Goal: Task Accomplishment & Management: Use online tool/utility

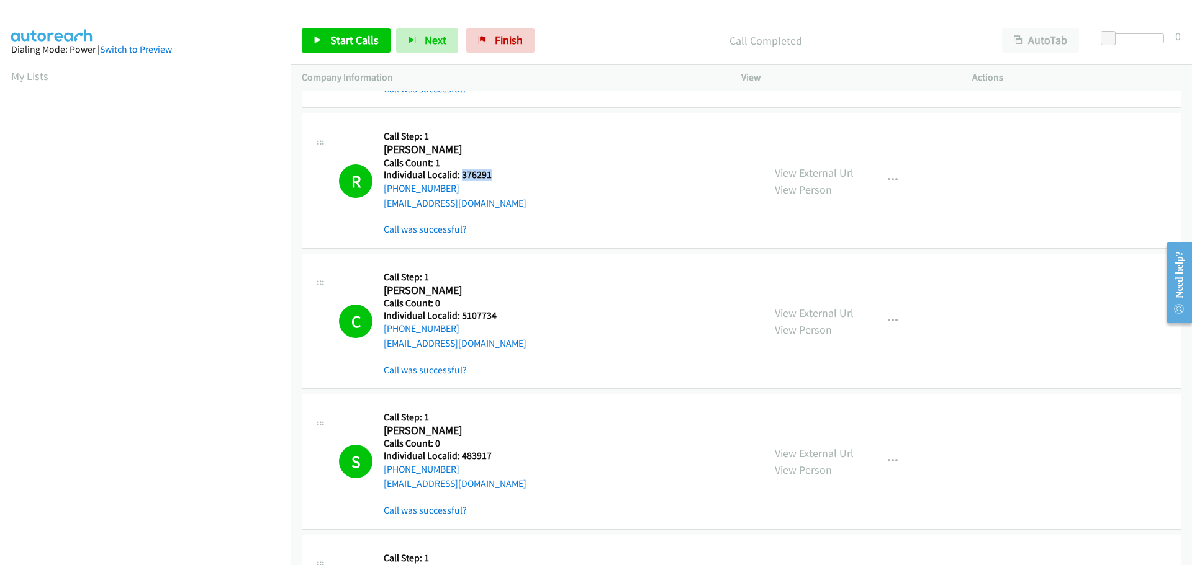
scroll to position [130, 0]
click at [319, 44] on icon at bounding box center [317, 41] width 9 height 9
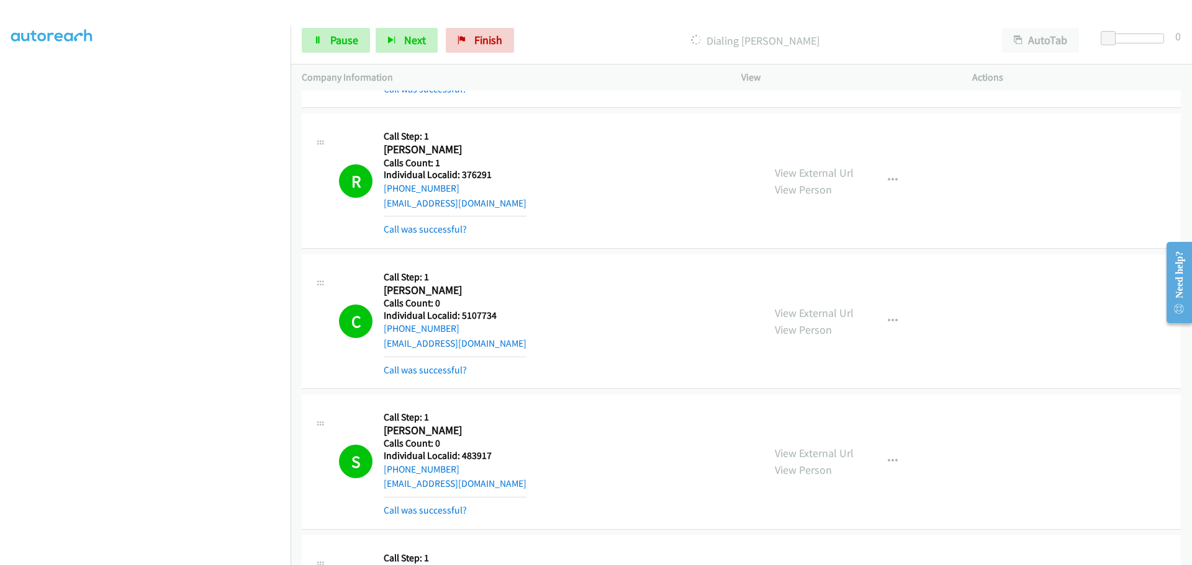
click at [480, 317] on h5 "Individual Localid: 5107734" at bounding box center [455, 316] width 143 height 12
copy h5 "5107734"
click at [481, 454] on h5 "Individual Localid: 483917" at bounding box center [455, 456] width 143 height 12
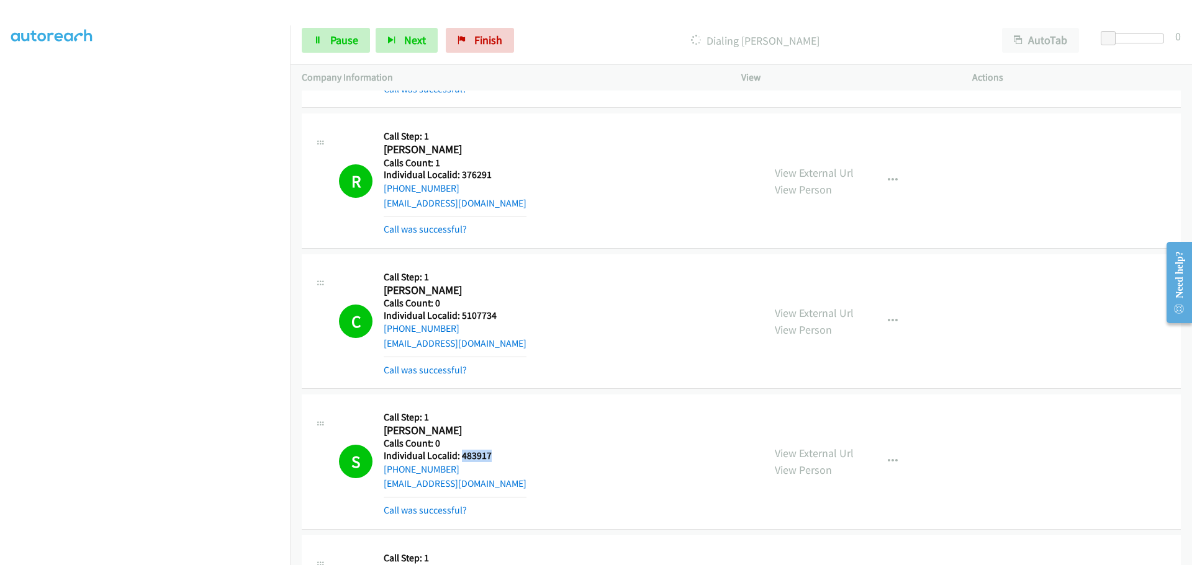
copy h5 "483917"
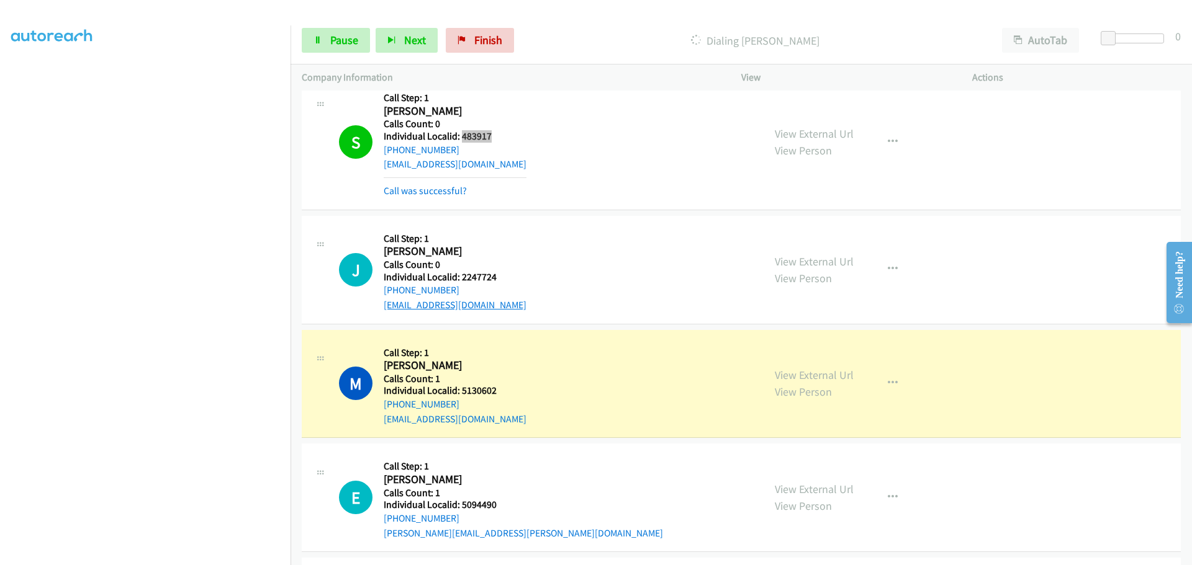
scroll to position [4484, 0]
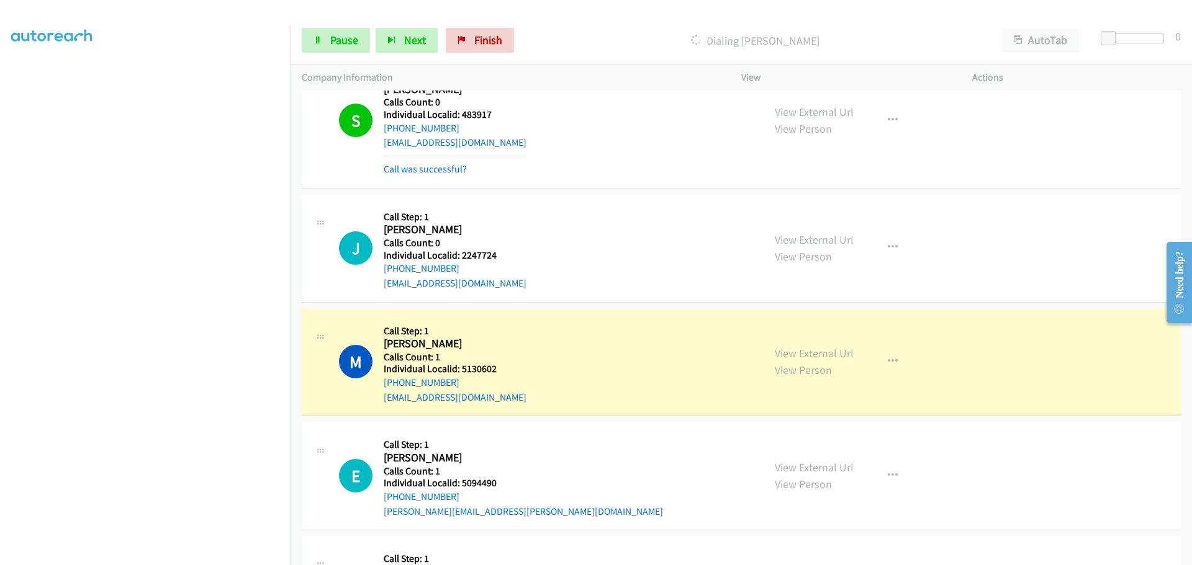
click at [482, 258] on h5 "Individual Localid: 2247724" at bounding box center [455, 255] width 143 height 12
copy h5 "2247724"
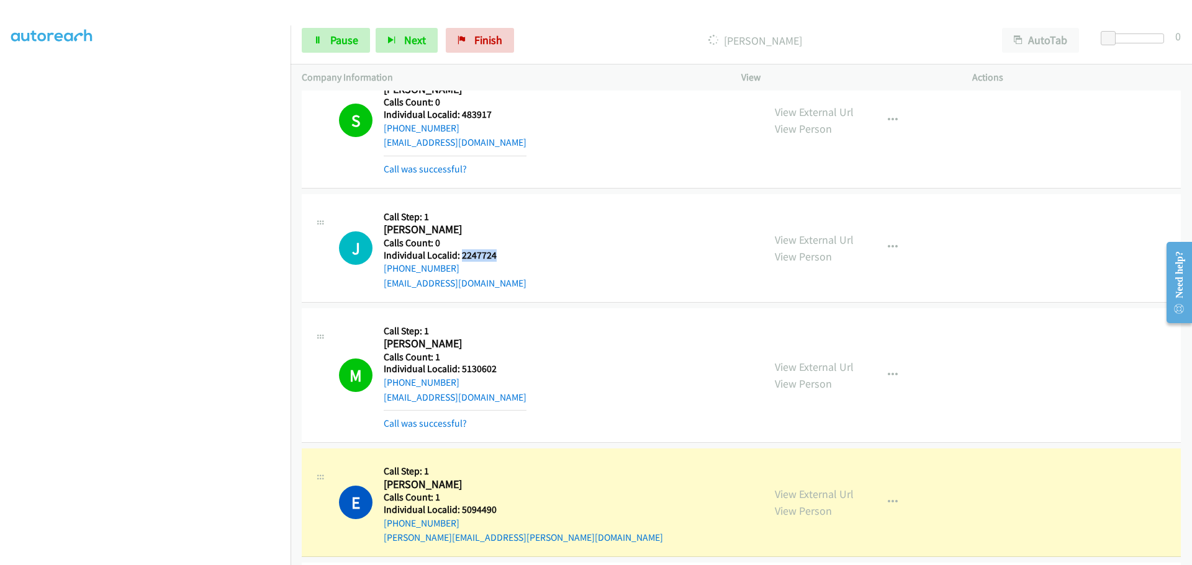
click at [474, 372] on h5 "Individual Localid: 5130602" at bounding box center [455, 369] width 143 height 12
copy h5 "5130602"
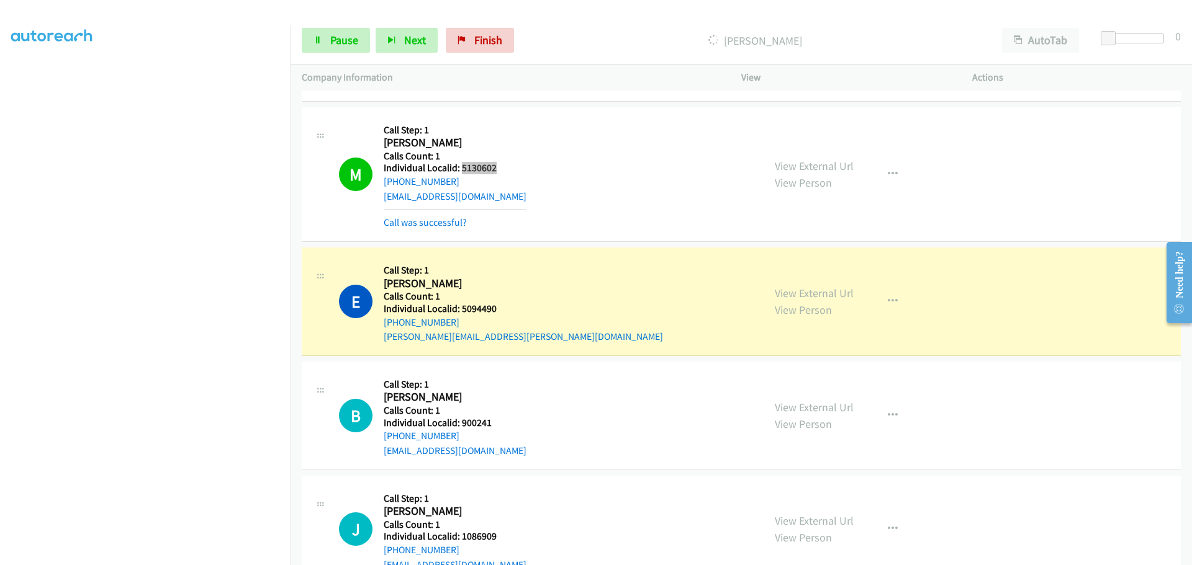
scroll to position [4701, 0]
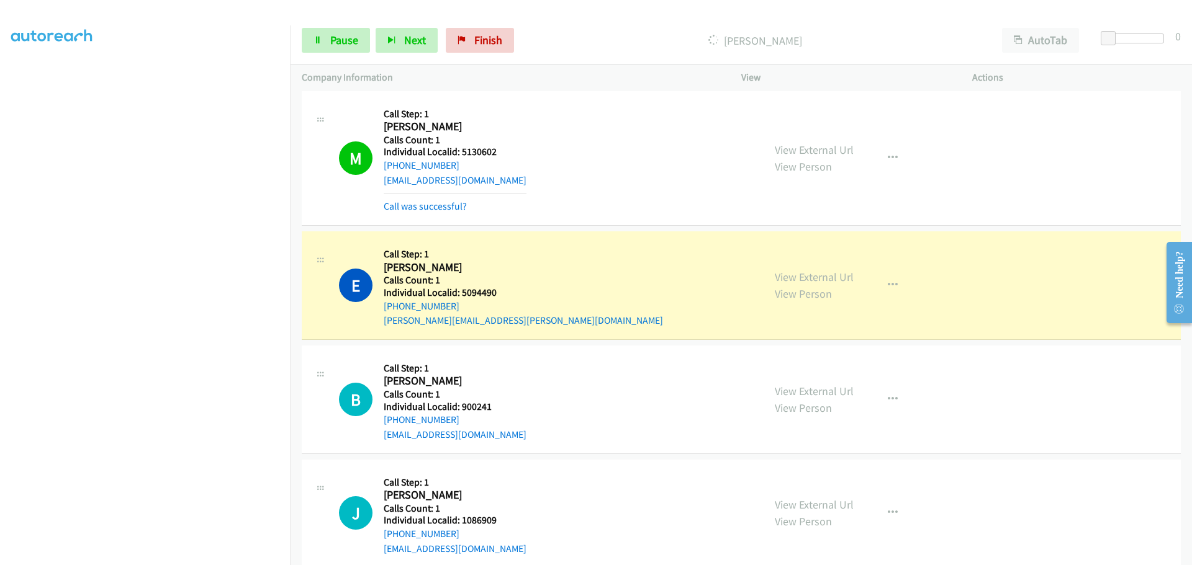
click at [479, 295] on h5 "Individual Localid: 5094490" at bounding box center [523, 293] width 279 height 12
copy h5 "5094490"
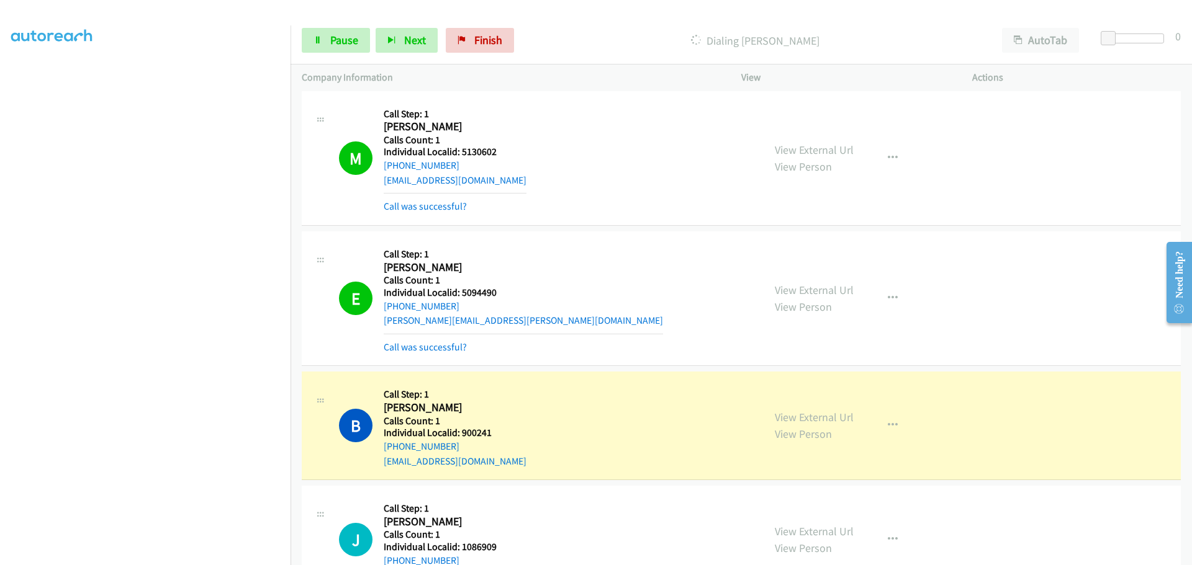
click at [482, 434] on h5 "Individual Localid: 900241" at bounding box center [455, 433] width 143 height 12
copy h5 "900241"
click at [477, 433] on h5 "Individual Localid: 900241" at bounding box center [455, 433] width 143 height 12
click at [477, 431] on h5 "Individual Localid: 900241" at bounding box center [455, 433] width 143 height 12
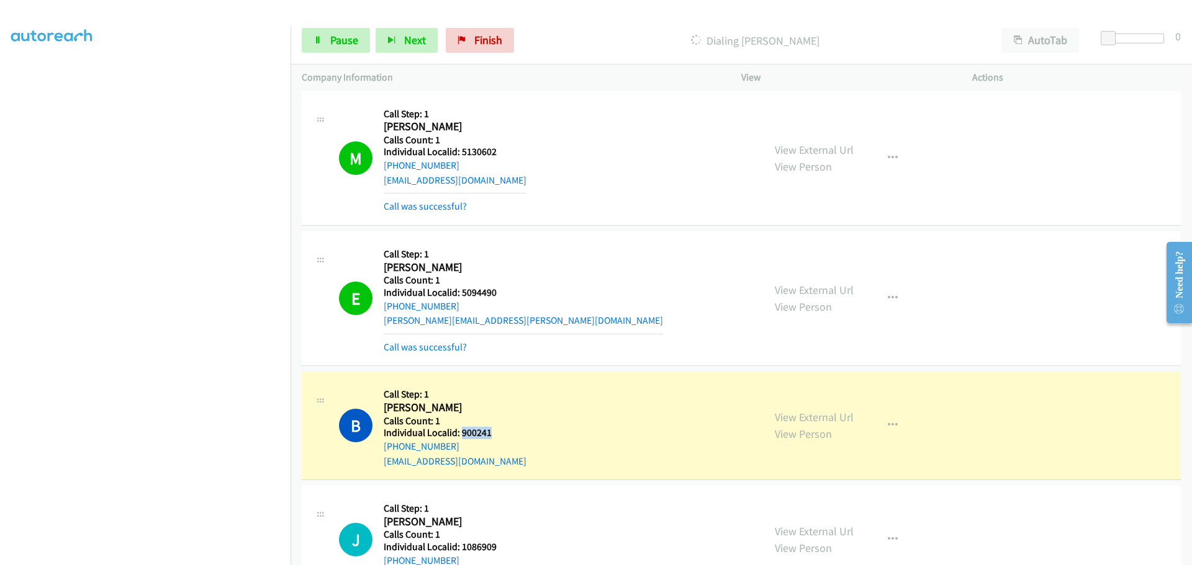
click at [477, 431] on h5 "Individual Localid: 900241" at bounding box center [455, 433] width 143 height 12
copy h5 "900241"
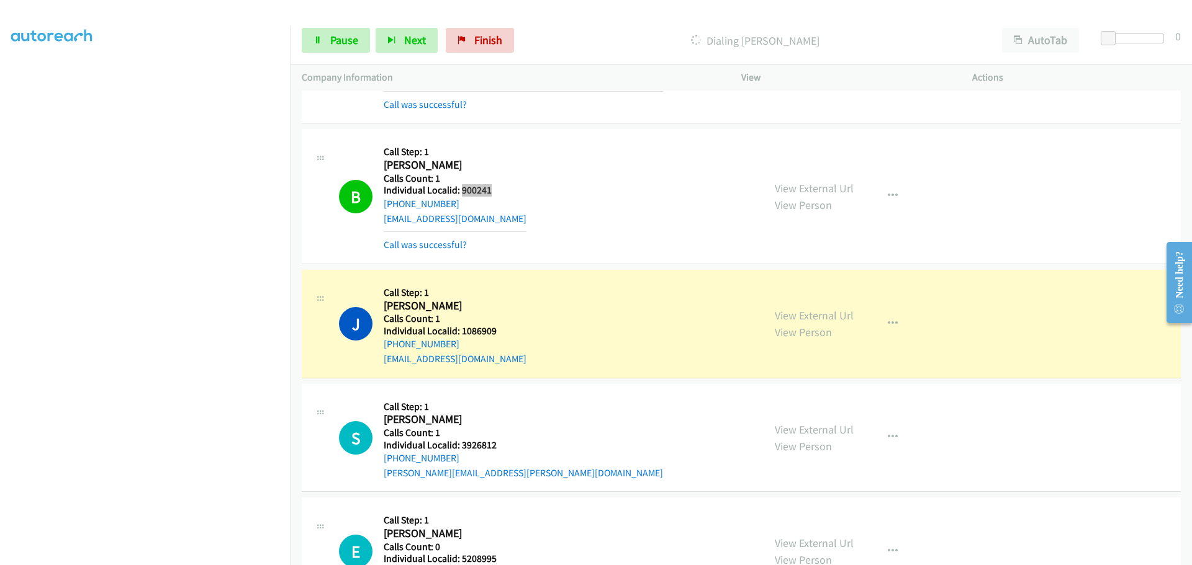
scroll to position [4949, 0]
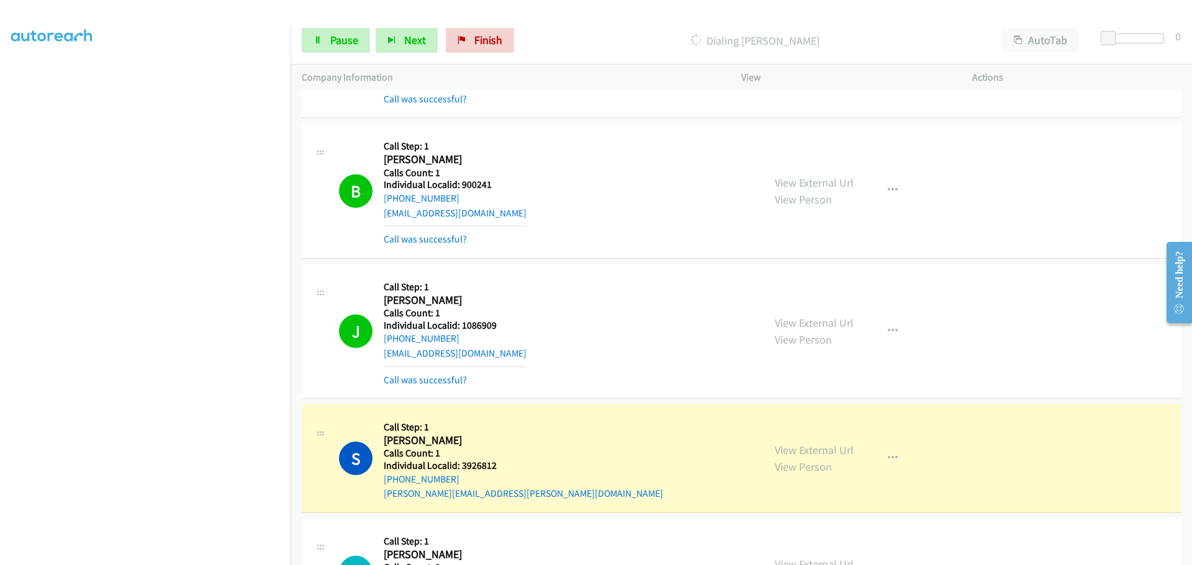
click at [474, 325] on h5 "Individual Localid: 1086909" at bounding box center [455, 326] width 143 height 12
copy h5 "1086909"
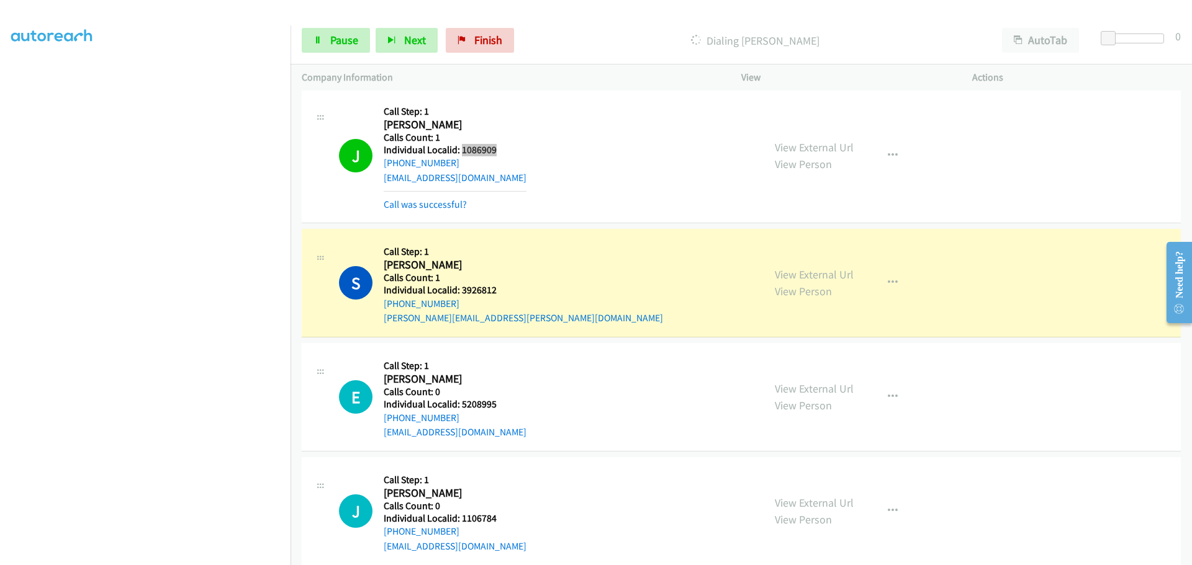
scroll to position [5151, 0]
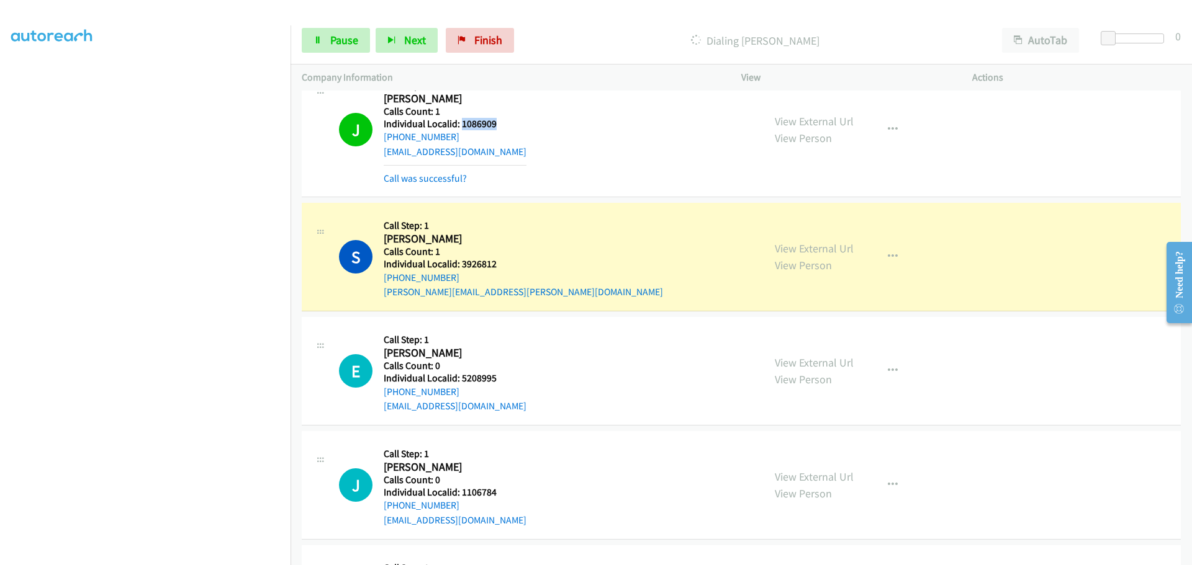
click at [478, 269] on h5 "Individual Localid: 3926812" at bounding box center [523, 264] width 279 height 12
copy h5 "3926812"
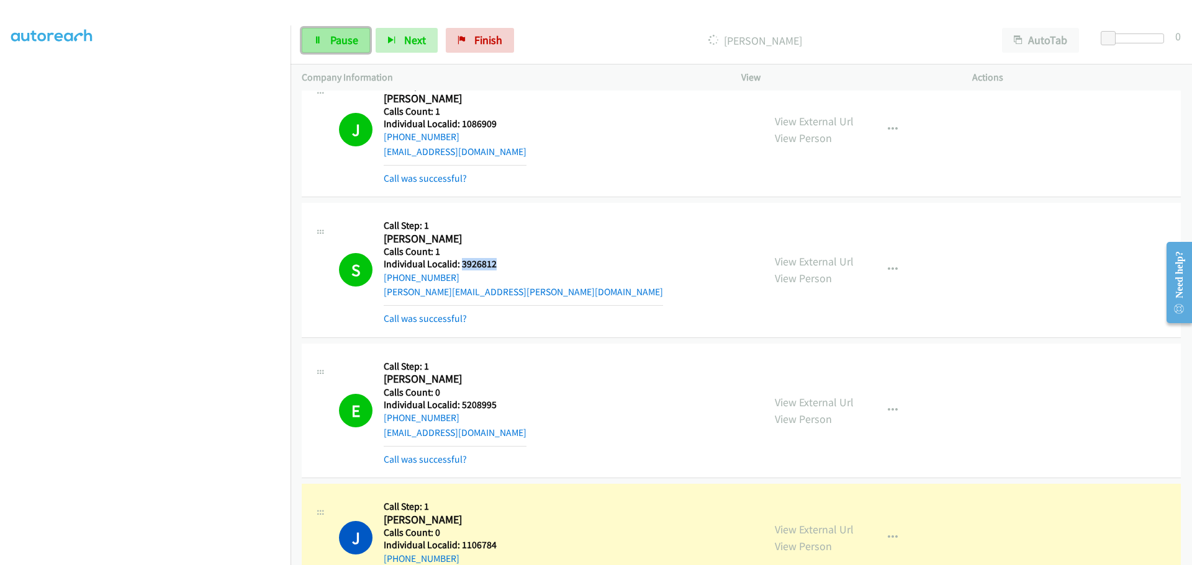
click at [345, 48] on link "Pause" at bounding box center [336, 40] width 68 height 25
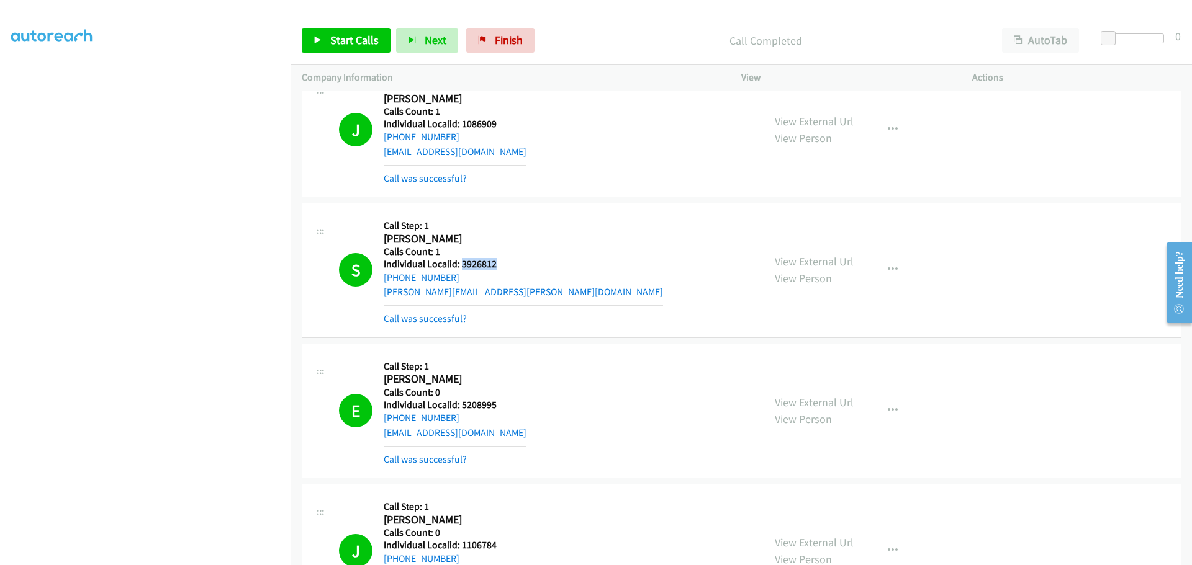
click at [470, 264] on h5 "Individual Localid: 3926812" at bounding box center [523, 264] width 279 height 12
click at [468, 405] on h5 "Individual Localid: 5208995" at bounding box center [455, 405] width 143 height 12
copy h5 "5208995"
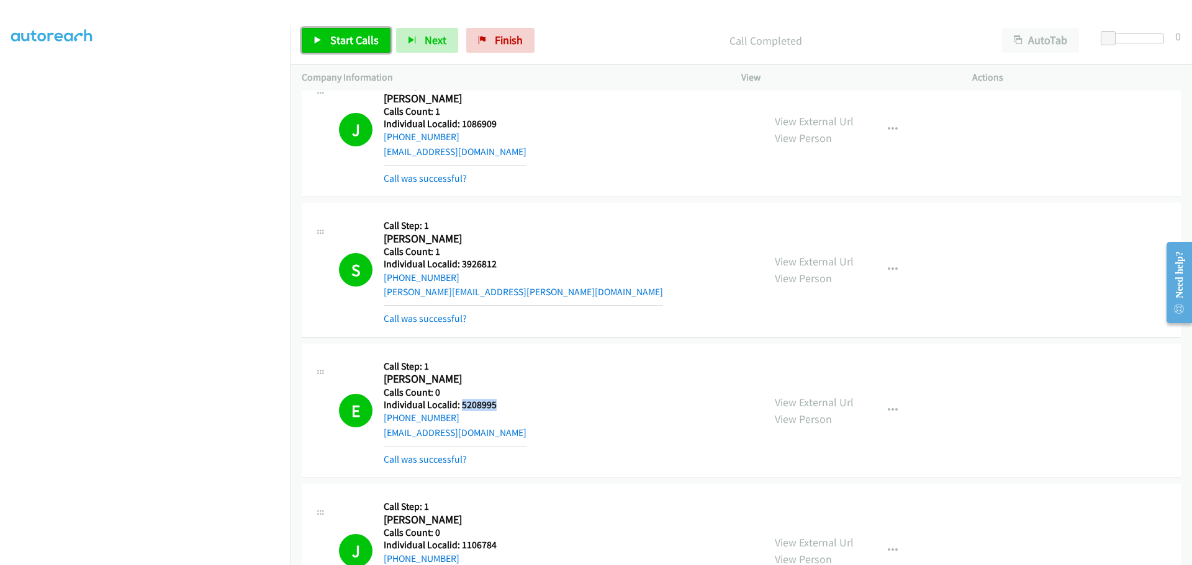
click at [338, 35] on span "Start Calls" at bounding box center [354, 40] width 48 height 14
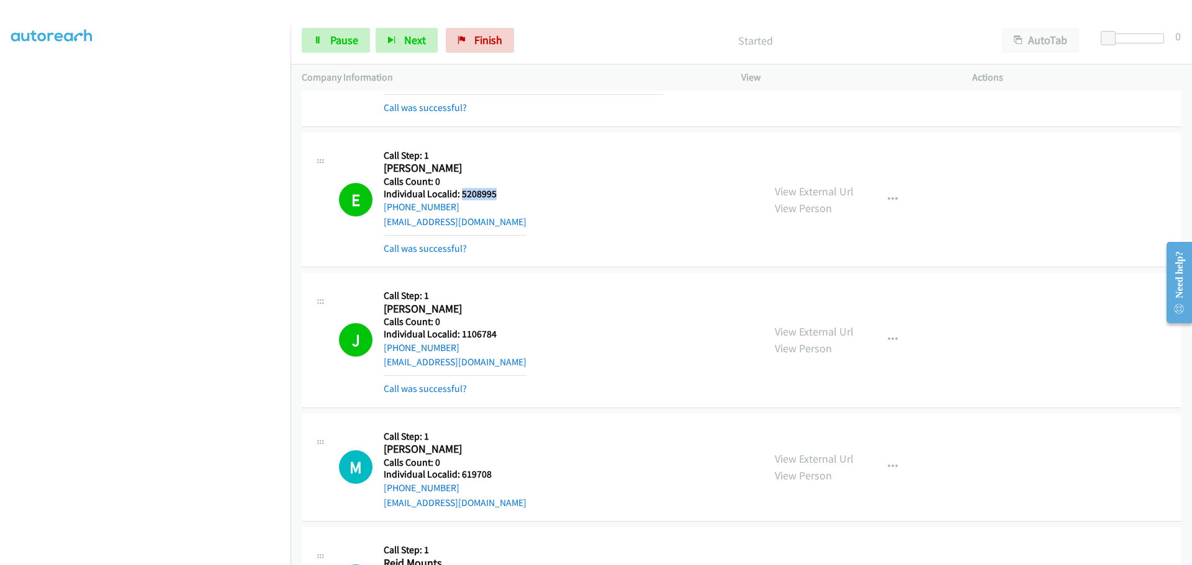
scroll to position [5399, 0]
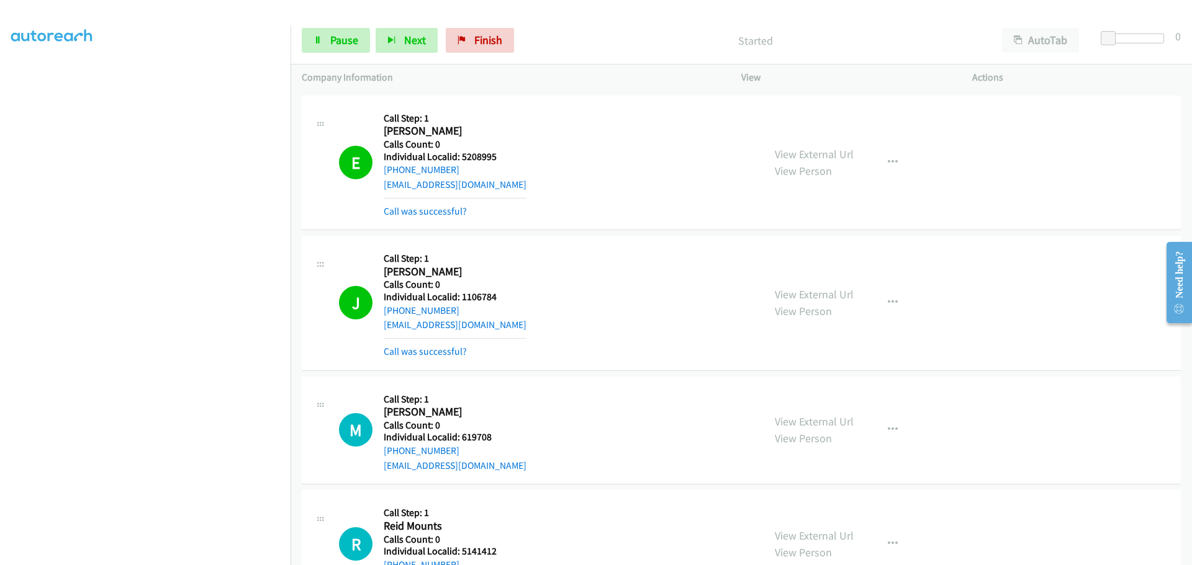
click at [483, 295] on h5 "Individual Localid: 1106784" at bounding box center [455, 297] width 143 height 12
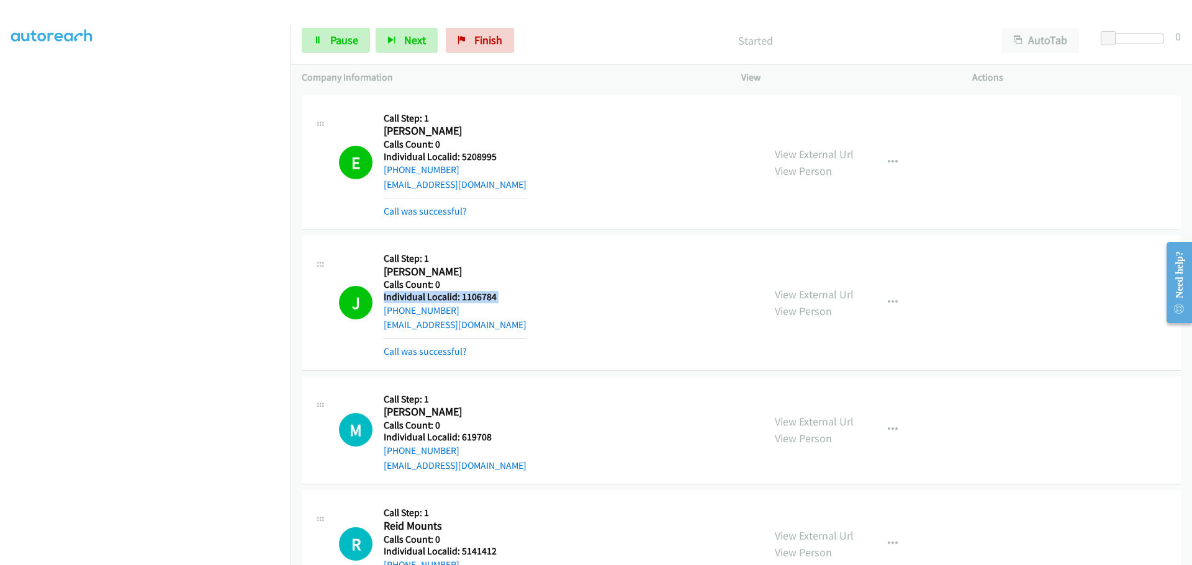
click at [566, 300] on div "J Callback Scheduled Call Step: 1 [PERSON_NAME] America/New_York Calls Count: 0…" at bounding box center [545, 303] width 413 height 112
click at [485, 296] on h5 "Individual Localid: 1106784" at bounding box center [455, 297] width 143 height 12
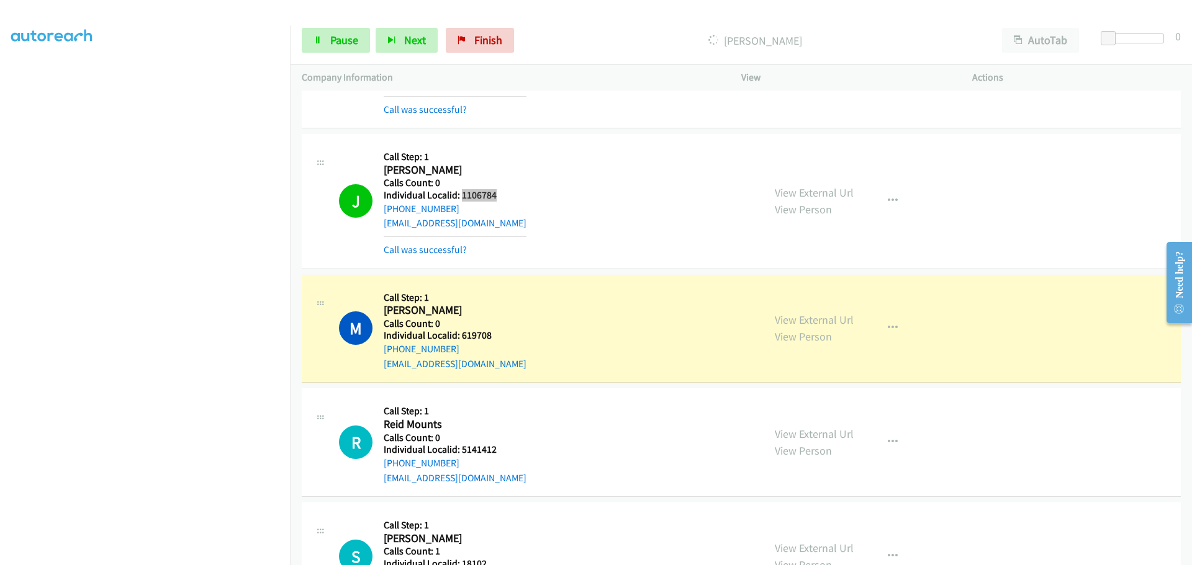
scroll to position [5570, 0]
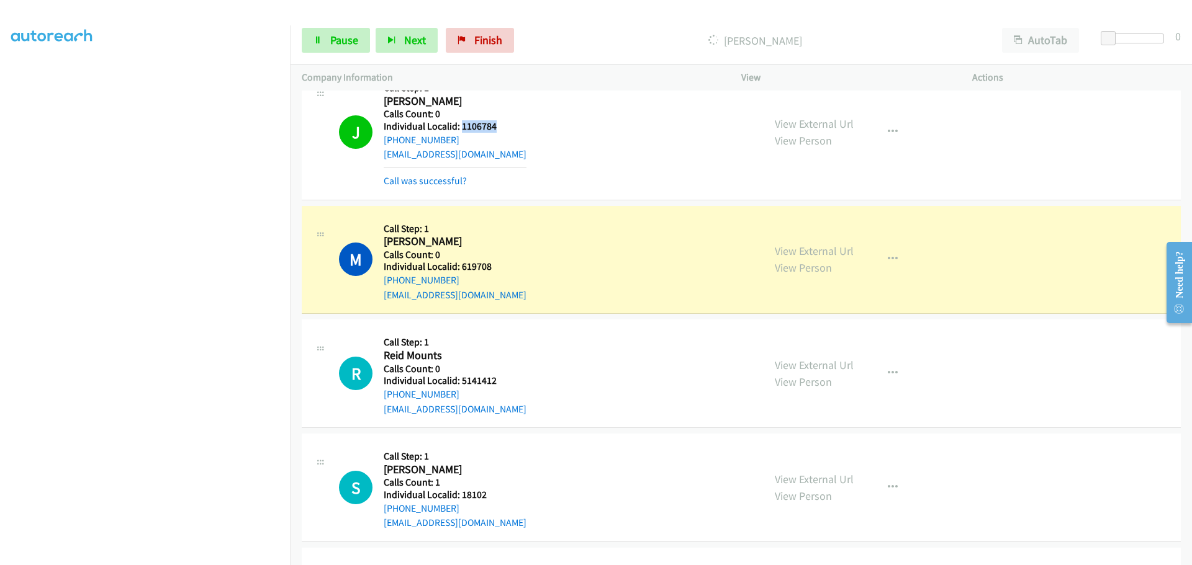
click at [478, 268] on h5 "Individual Localid: 619708" at bounding box center [455, 267] width 143 height 12
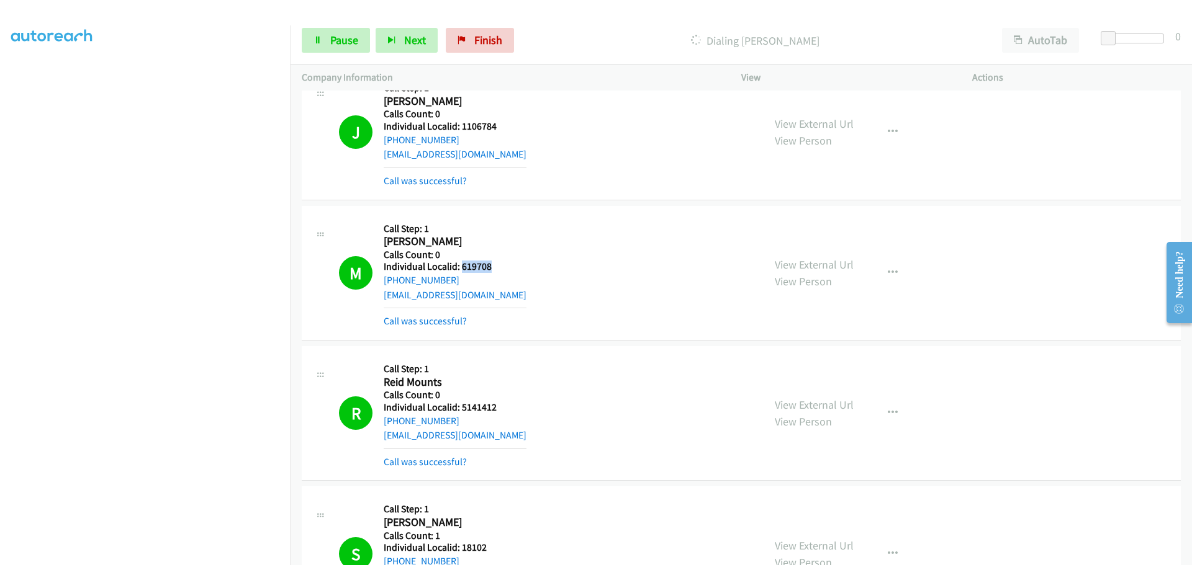
click at [482, 268] on h5 "Individual Localid: 619708" at bounding box center [455, 267] width 143 height 12
click at [479, 403] on h5 "Individual Localid: 5141412" at bounding box center [455, 408] width 143 height 12
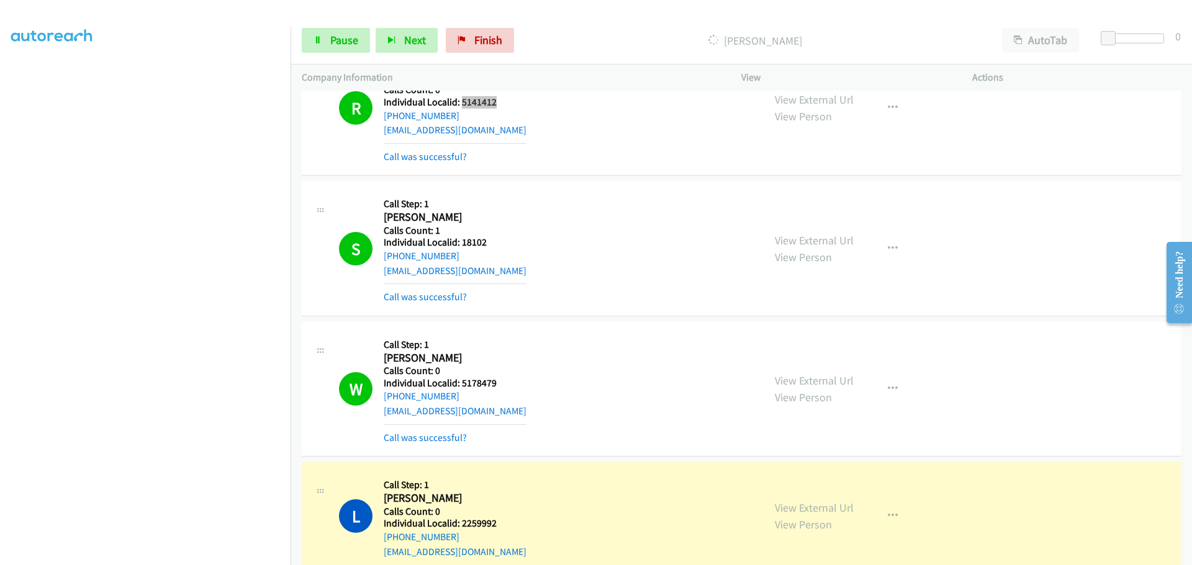
scroll to position [5880, 0]
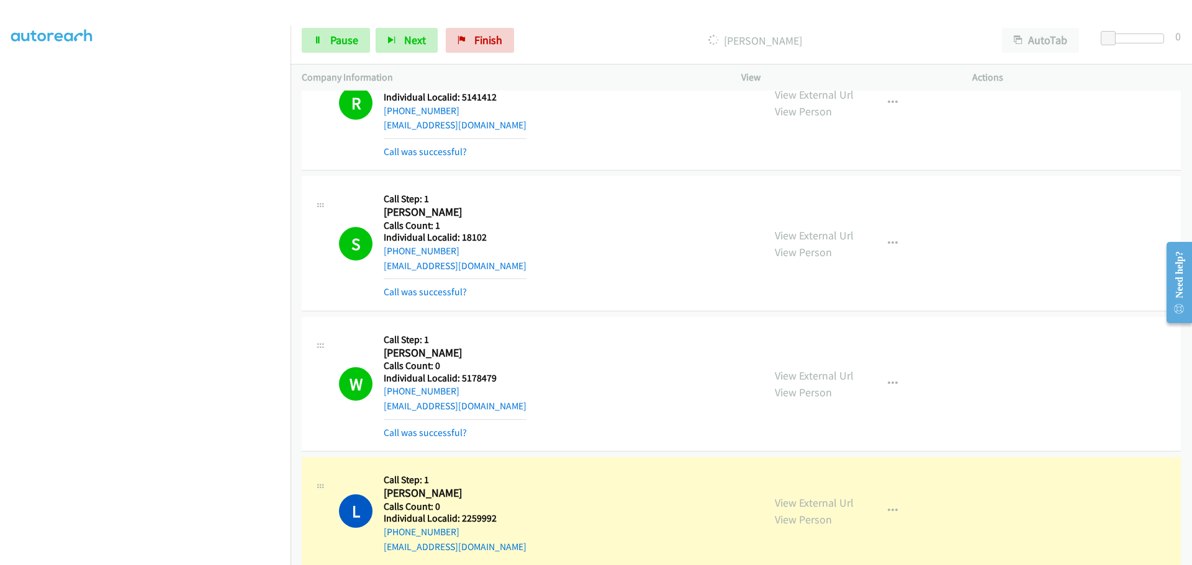
click at [474, 240] on h5 "Individual Localid: 18102" at bounding box center [455, 237] width 143 height 12
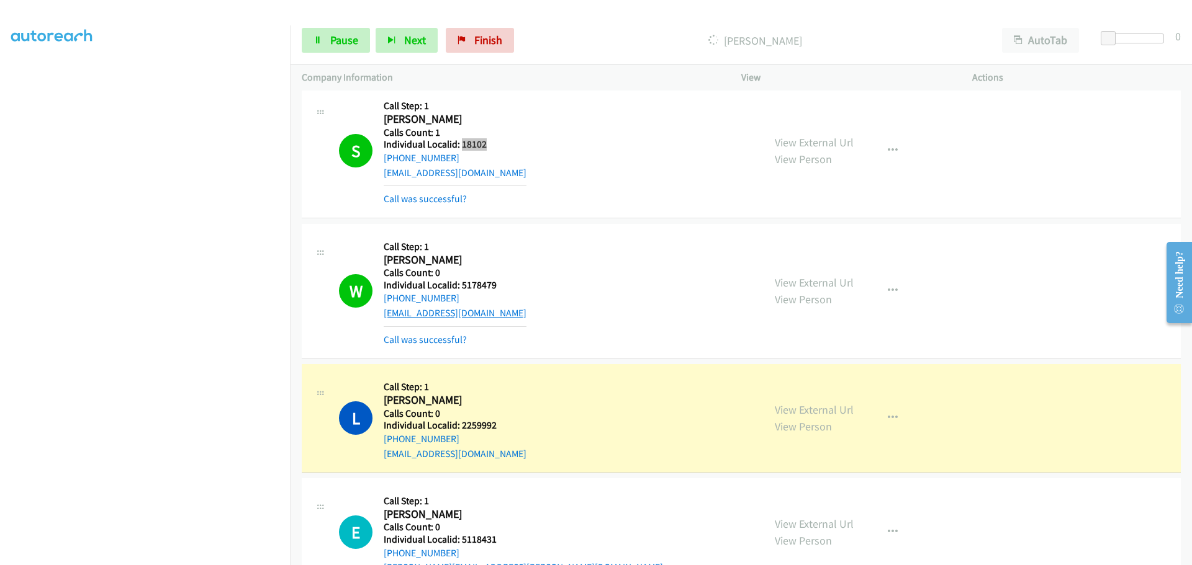
scroll to position [6004, 0]
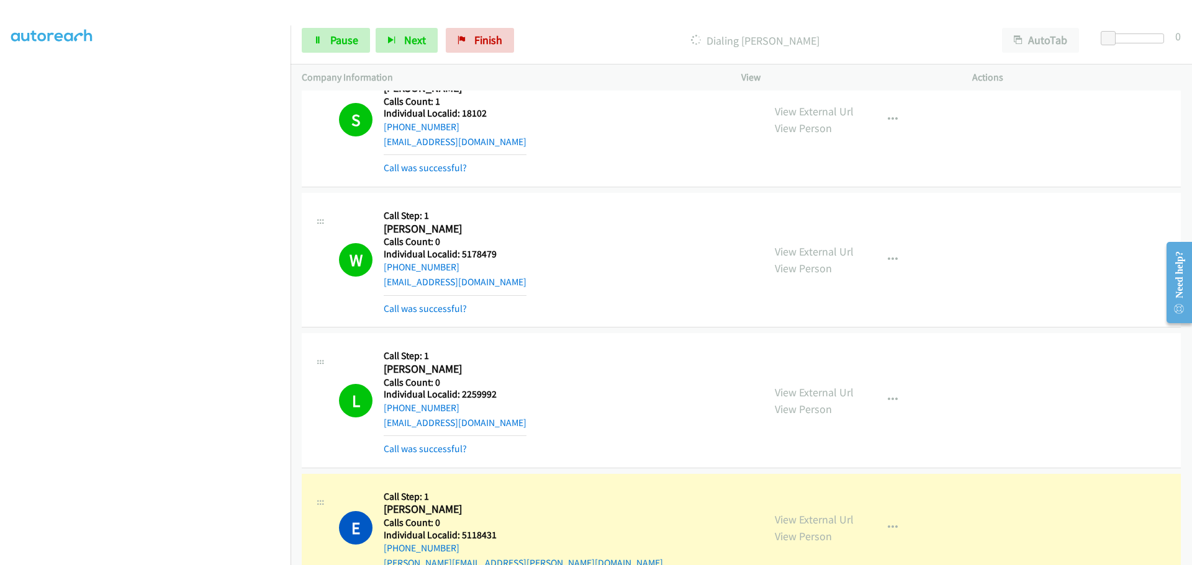
click at [467, 254] on h5 "Individual Localid: 5178479" at bounding box center [455, 254] width 143 height 12
click at [483, 392] on h5 "Individual Localid: 2259992" at bounding box center [455, 395] width 143 height 12
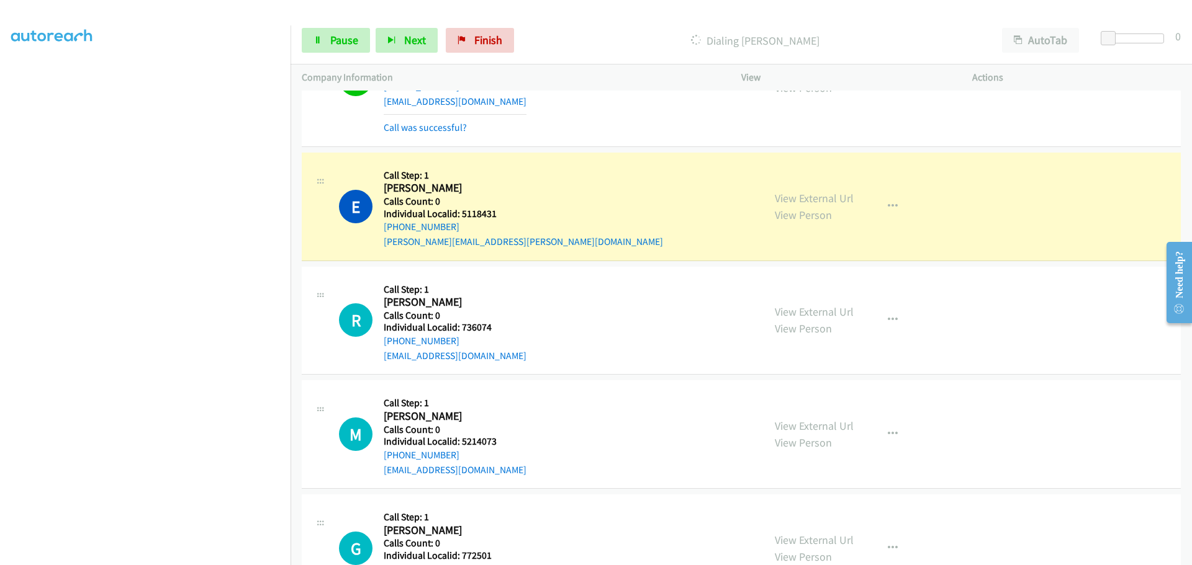
scroll to position [6330, 0]
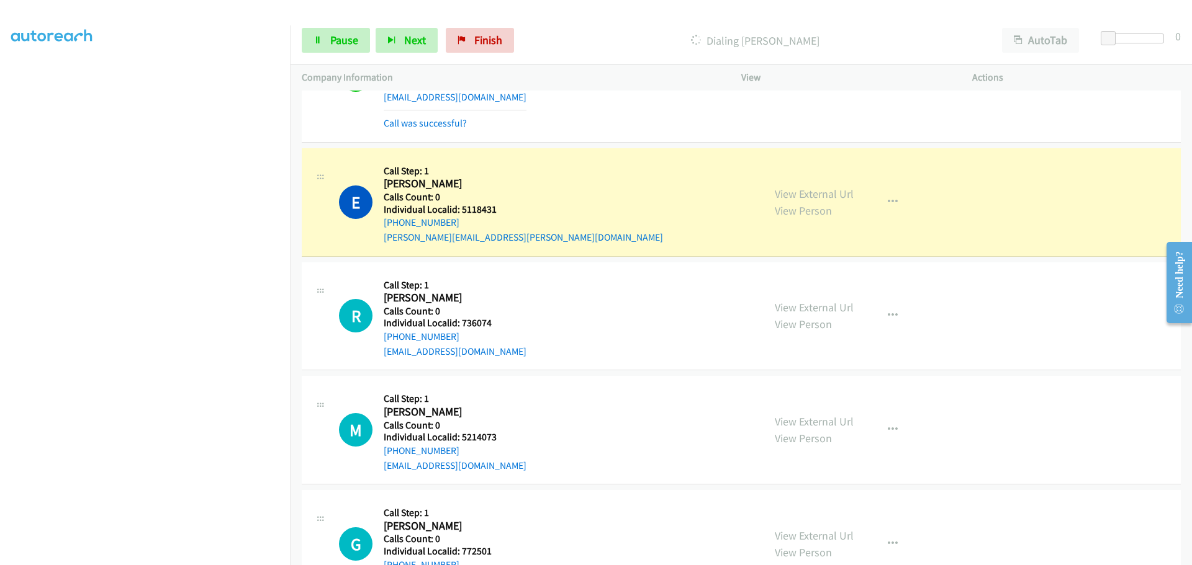
click at [482, 207] on h5 "Individual Localid: 5118431" at bounding box center [523, 210] width 279 height 12
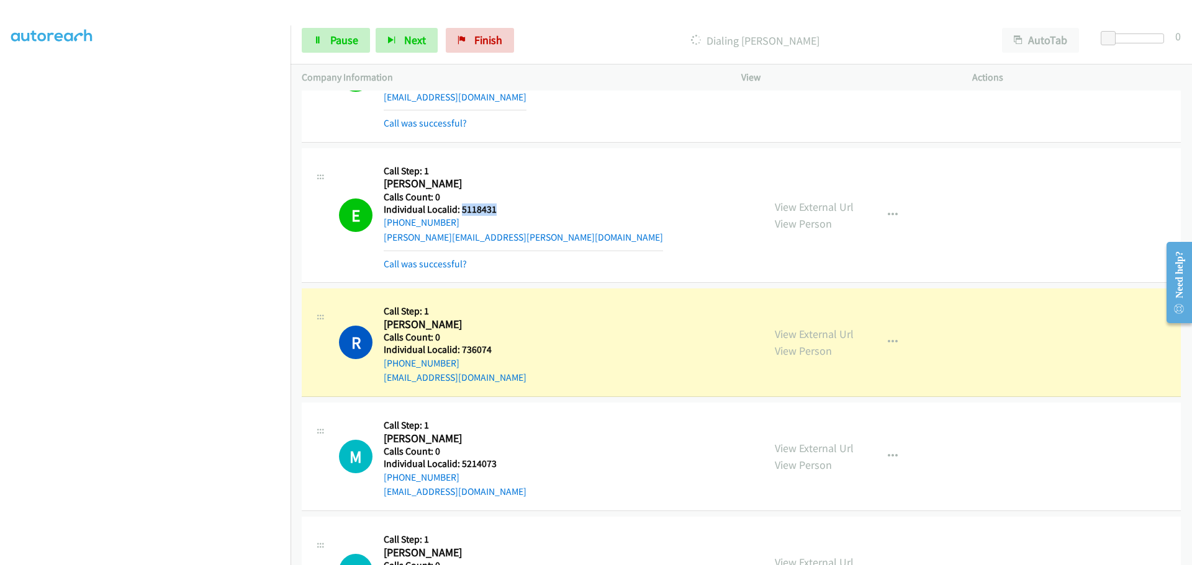
click at [463, 349] on h5 "Individual Localid: 736074" at bounding box center [455, 350] width 143 height 12
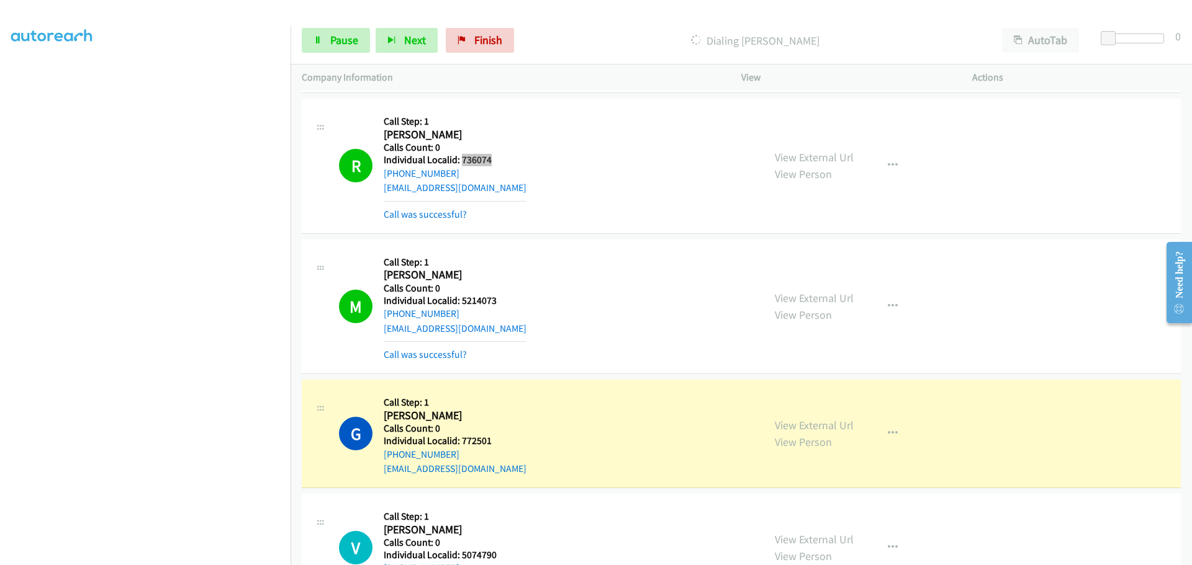
scroll to position [6547, 0]
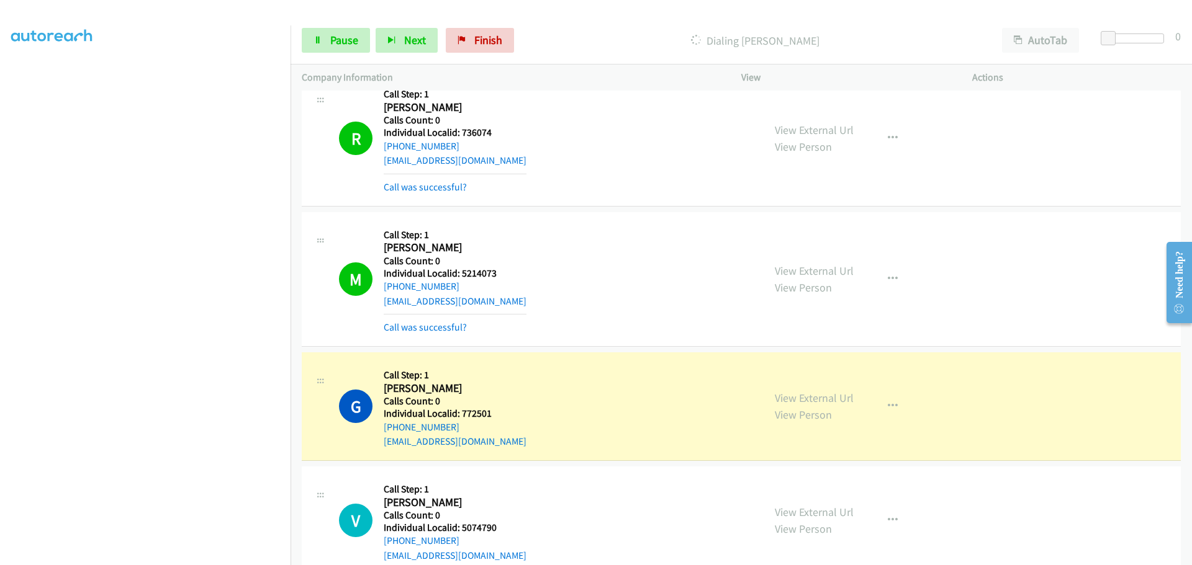
click at [479, 274] on h5 "Individual Localid: 5214073" at bounding box center [455, 273] width 143 height 12
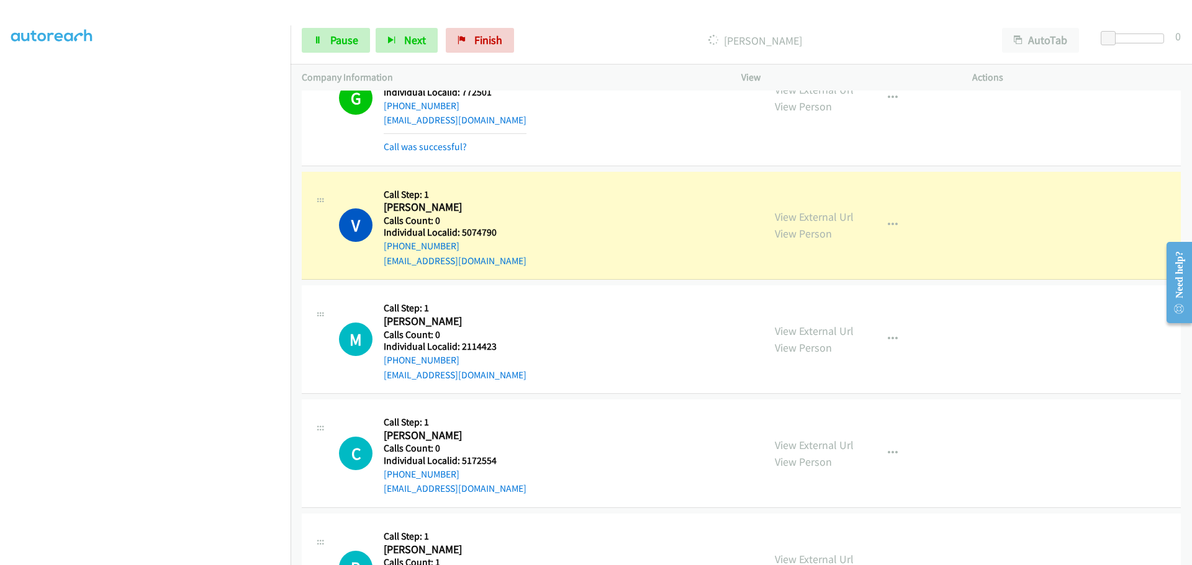
scroll to position [6889, 0]
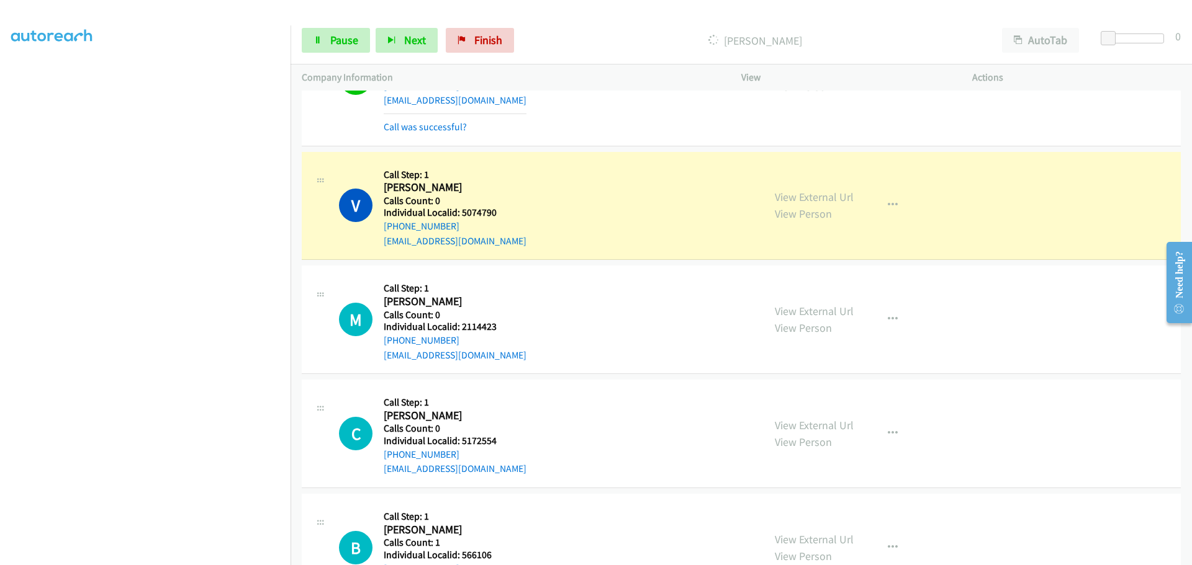
click at [472, 209] on h5 "Individual Localid: 5074790" at bounding box center [455, 213] width 143 height 12
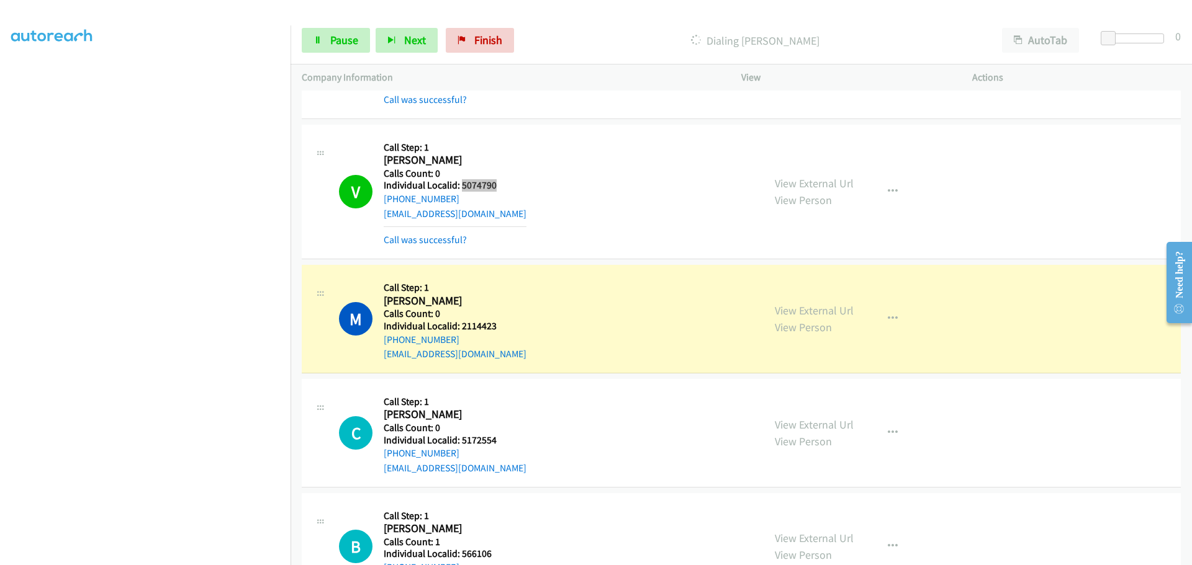
scroll to position [6920, 0]
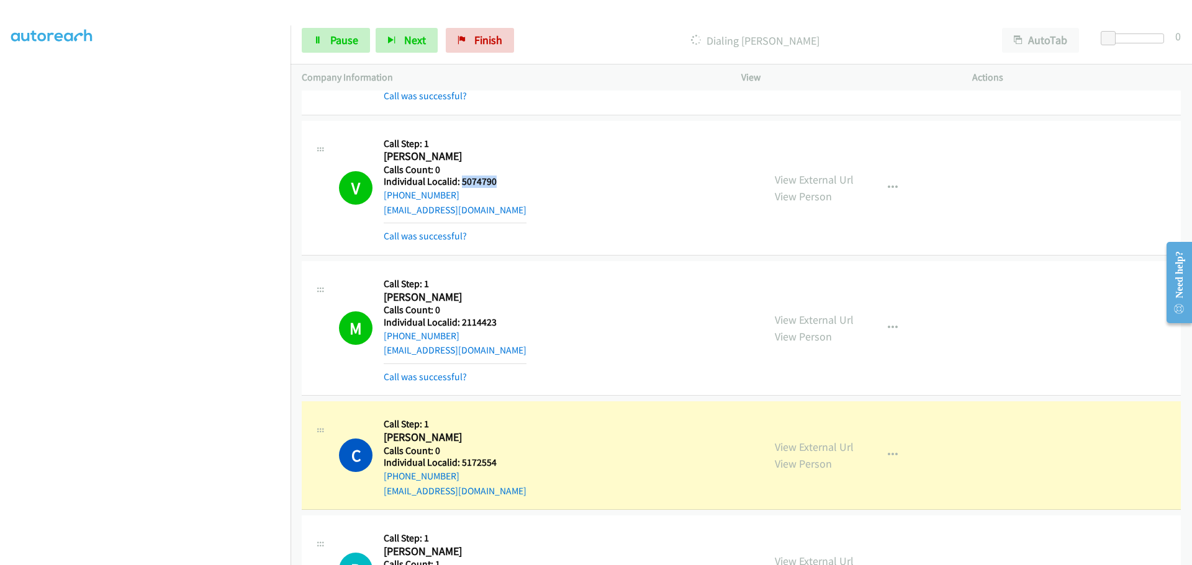
click at [468, 324] on h5 "Individual Localid: 2114423" at bounding box center [455, 323] width 143 height 12
click at [475, 325] on h5 "Individual Localid: 2114423" at bounding box center [455, 323] width 143 height 12
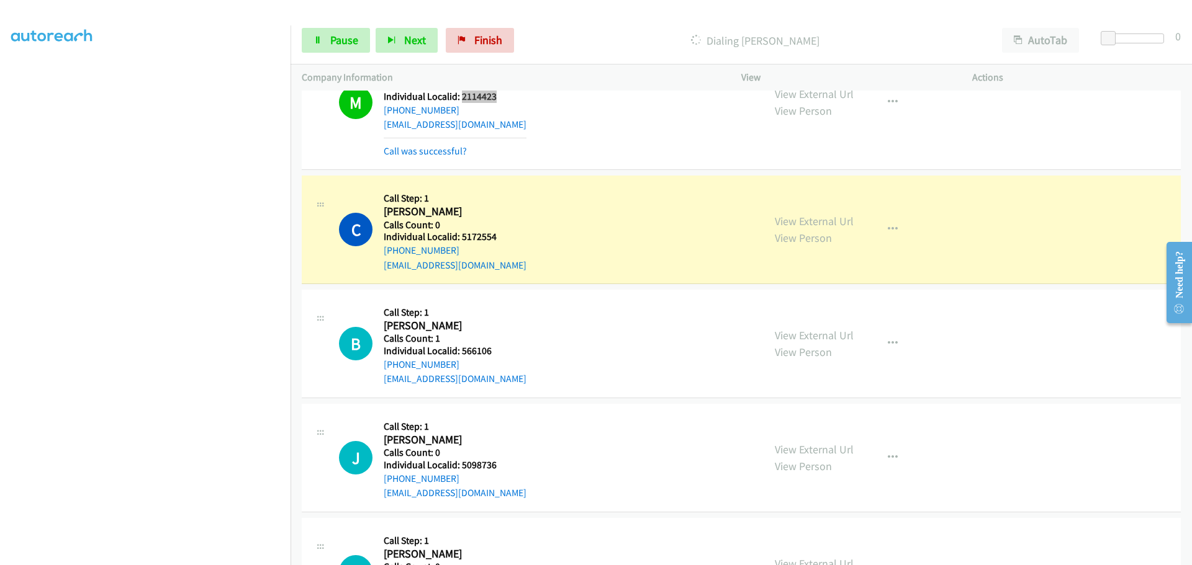
scroll to position [7153, 0]
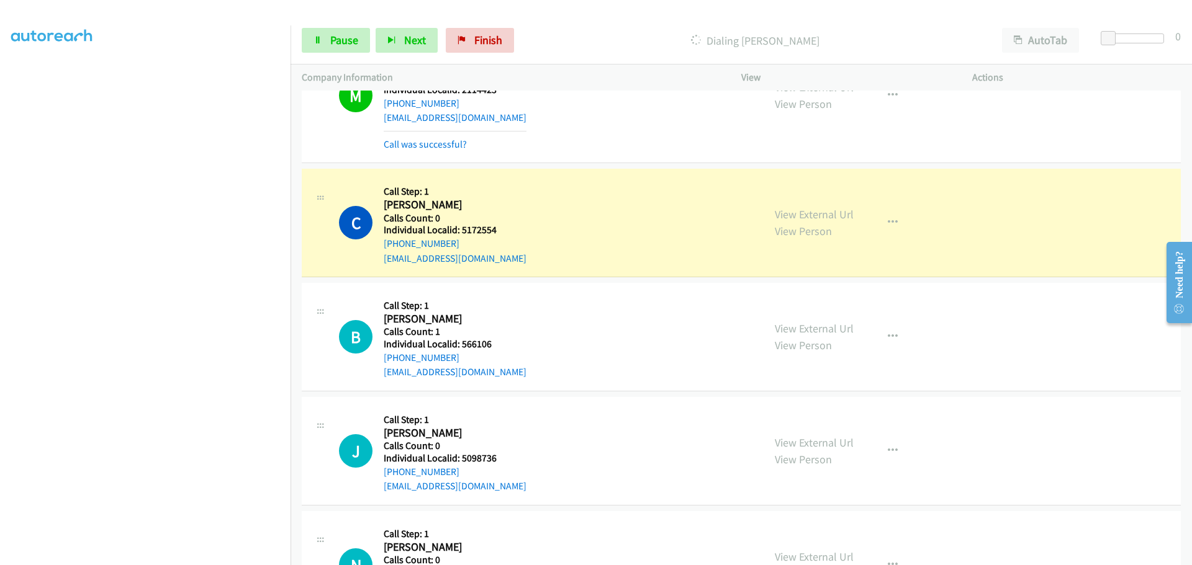
click at [482, 235] on h5 "Individual Localid: 5172554" at bounding box center [455, 230] width 143 height 12
click at [487, 227] on h5 "Individual Localid: 5172554" at bounding box center [455, 230] width 143 height 12
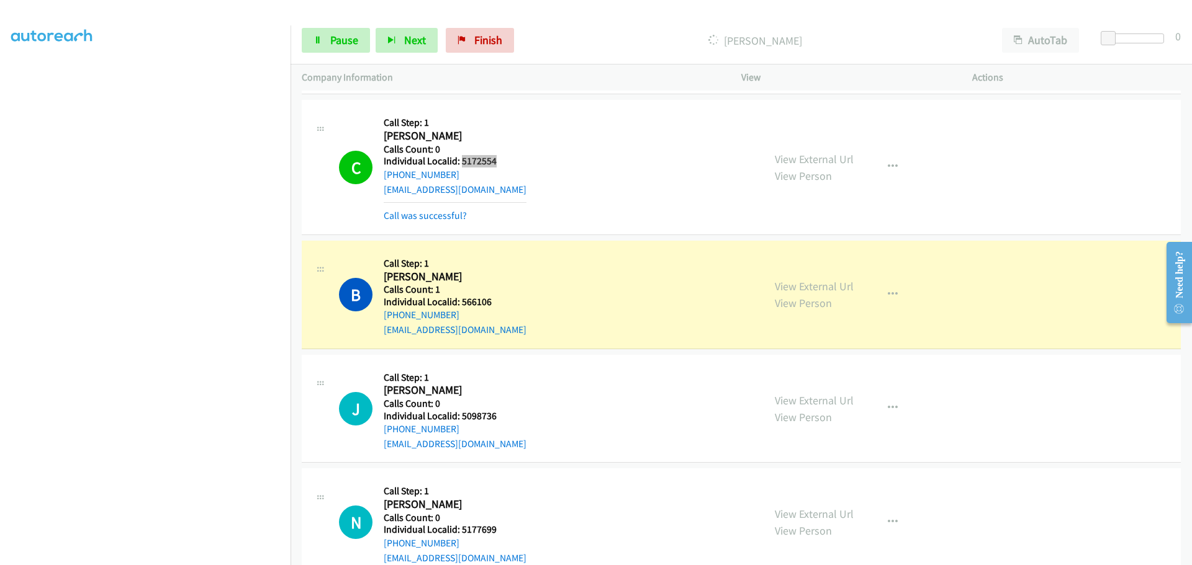
scroll to position [7246, 0]
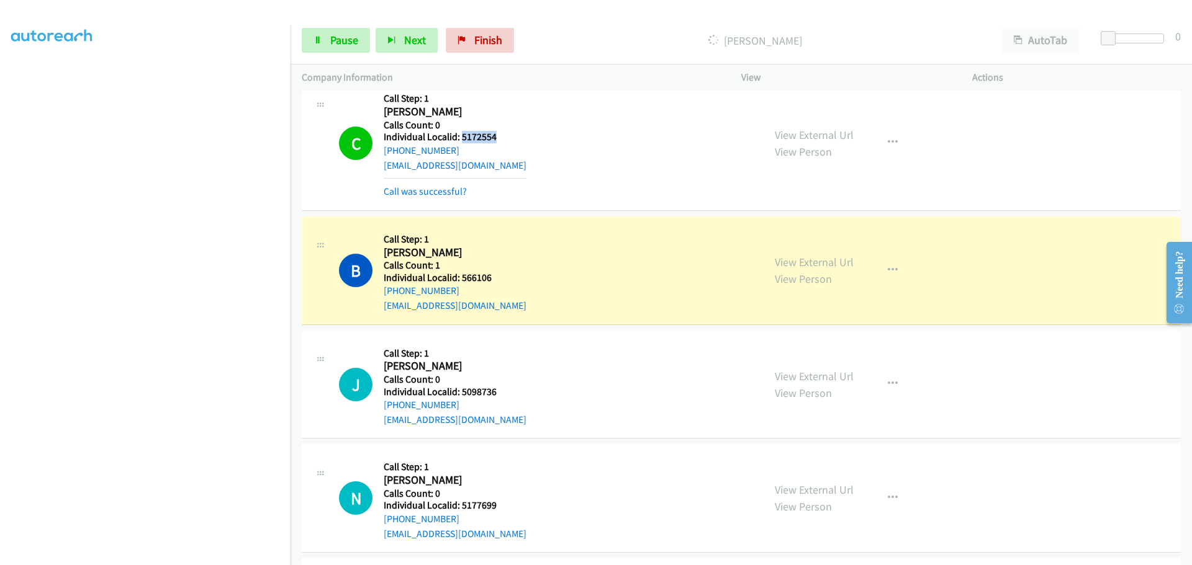
click at [482, 279] on h5 "Individual Localid: 566106" at bounding box center [455, 278] width 143 height 12
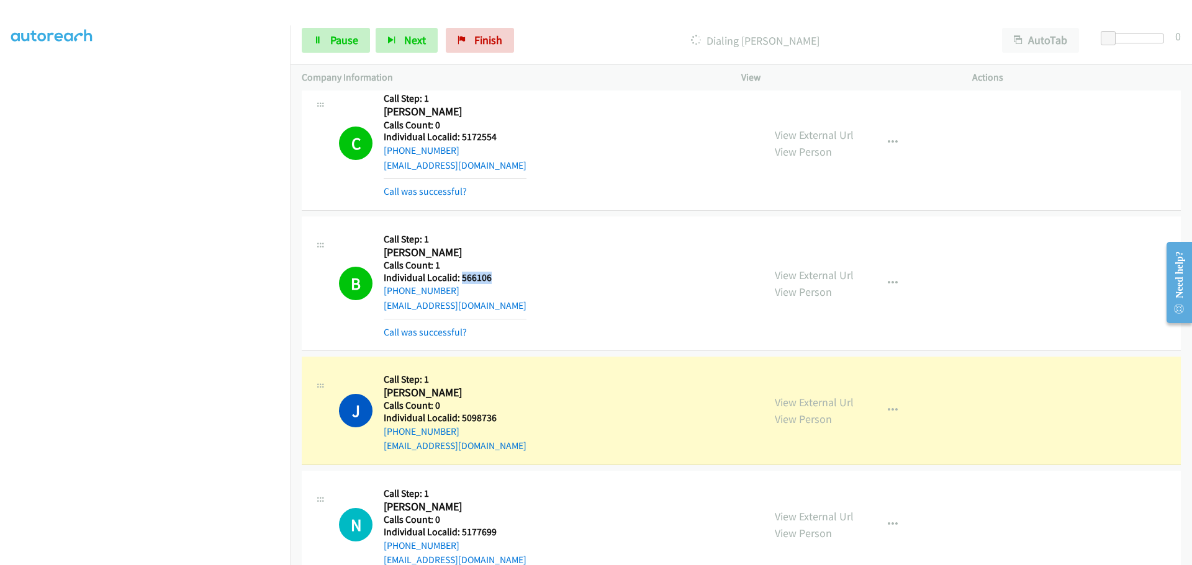
click at [474, 422] on h5 "Individual Localid: 5098736" at bounding box center [455, 418] width 143 height 12
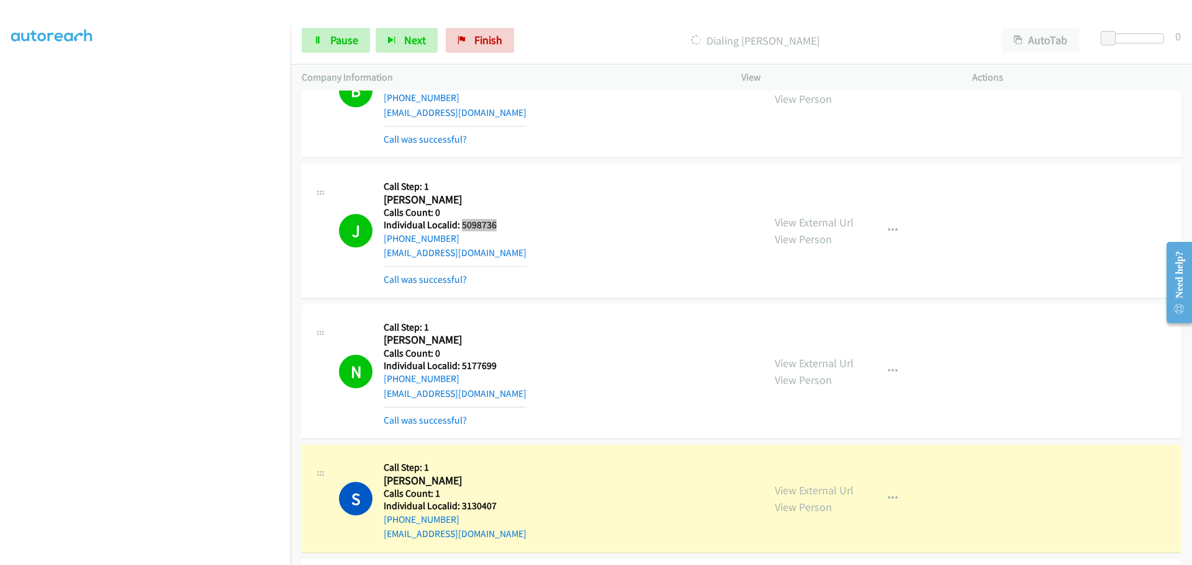
scroll to position [7447, 0]
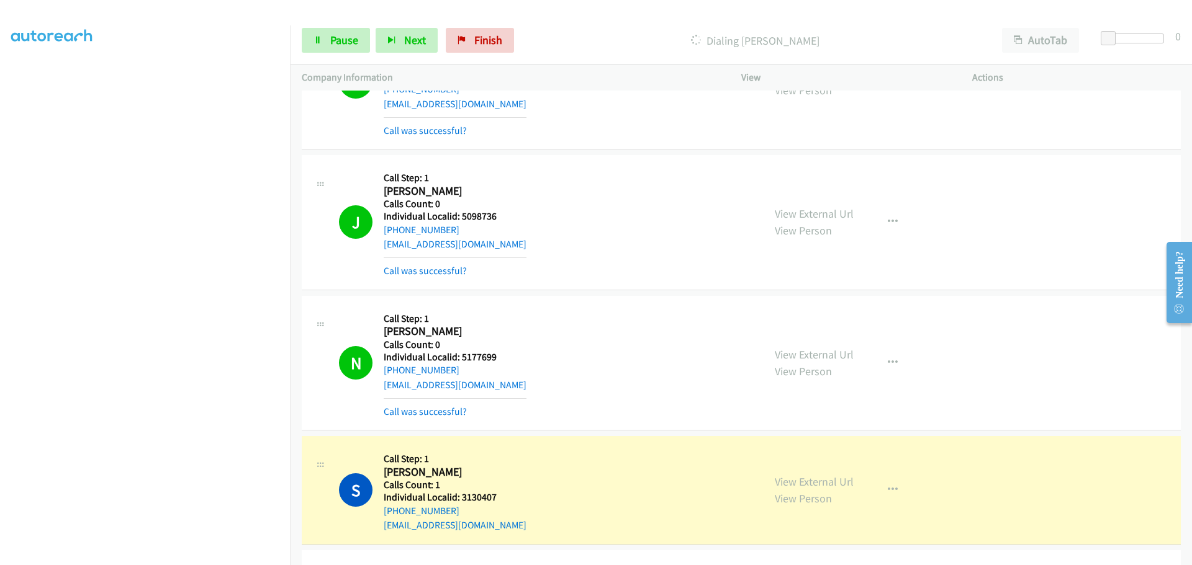
click at [472, 360] on h5 "Individual Localid: 5177699" at bounding box center [455, 357] width 143 height 12
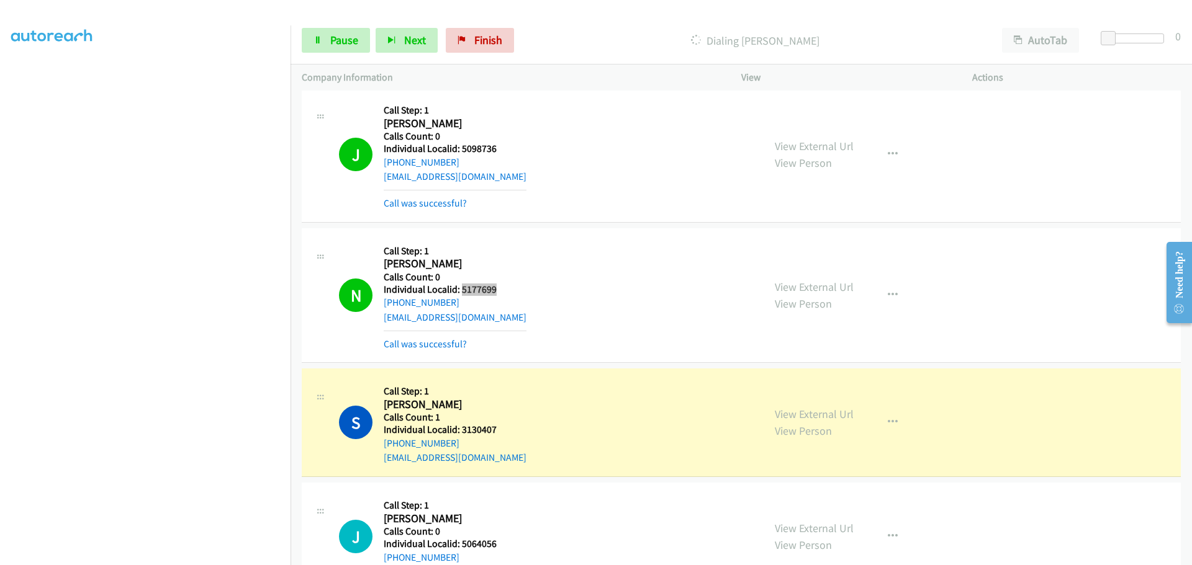
scroll to position [7509, 0]
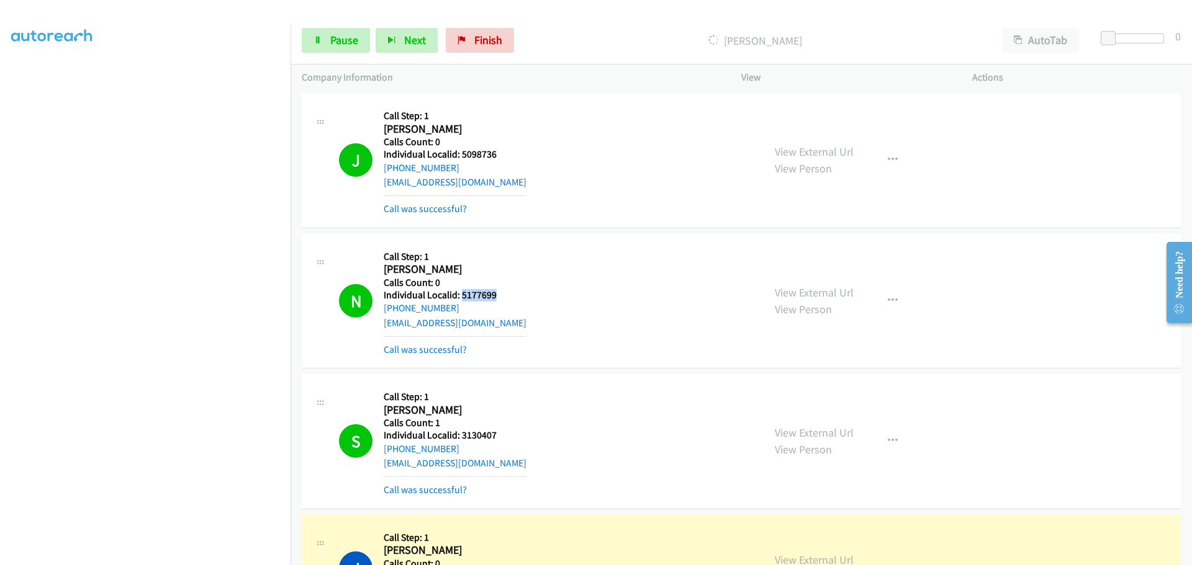
click at [474, 439] on h5 "Individual Localid: 3130407" at bounding box center [455, 435] width 143 height 12
click at [478, 151] on h5 "Individual Localid: 5098736" at bounding box center [455, 154] width 143 height 12
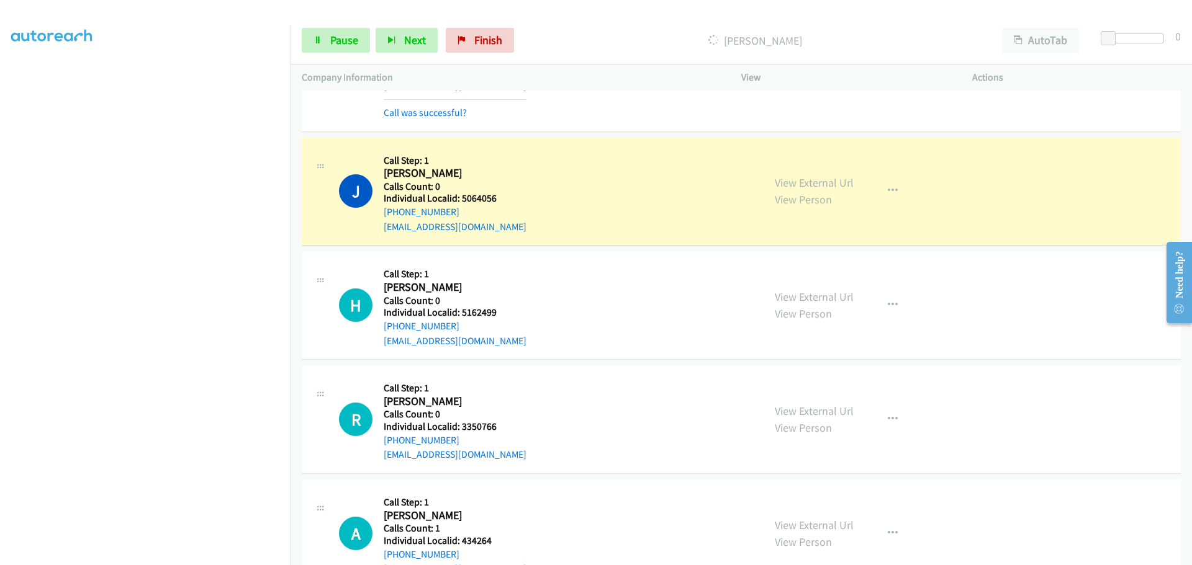
scroll to position [7897, 0]
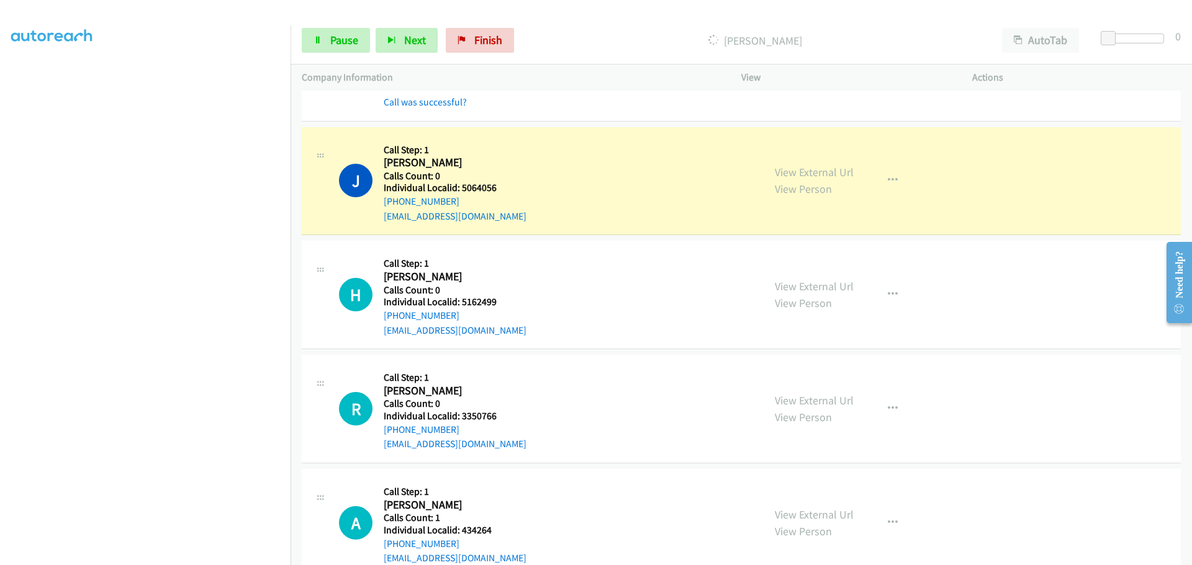
click at [484, 187] on h5 "Individual Localid: 5064056" at bounding box center [455, 188] width 143 height 12
click at [486, 303] on h5 "Individual Localid: 5162499" at bounding box center [455, 302] width 143 height 12
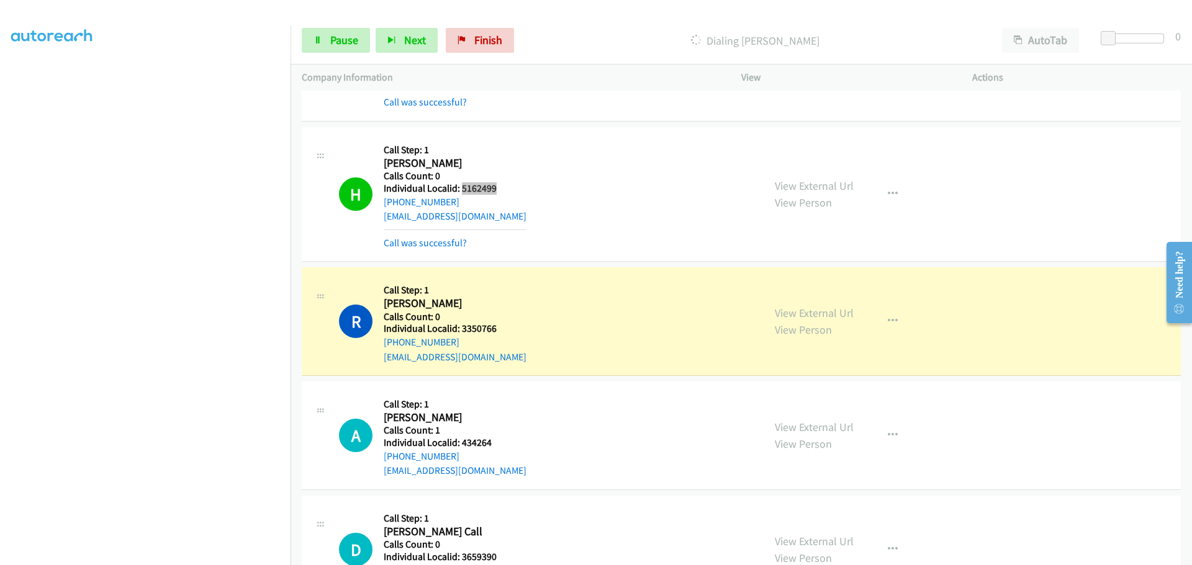
scroll to position [8037, 0]
click at [480, 328] on h5 "Individual Localid: 3350766" at bounding box center [455, 329] width 143 height 12
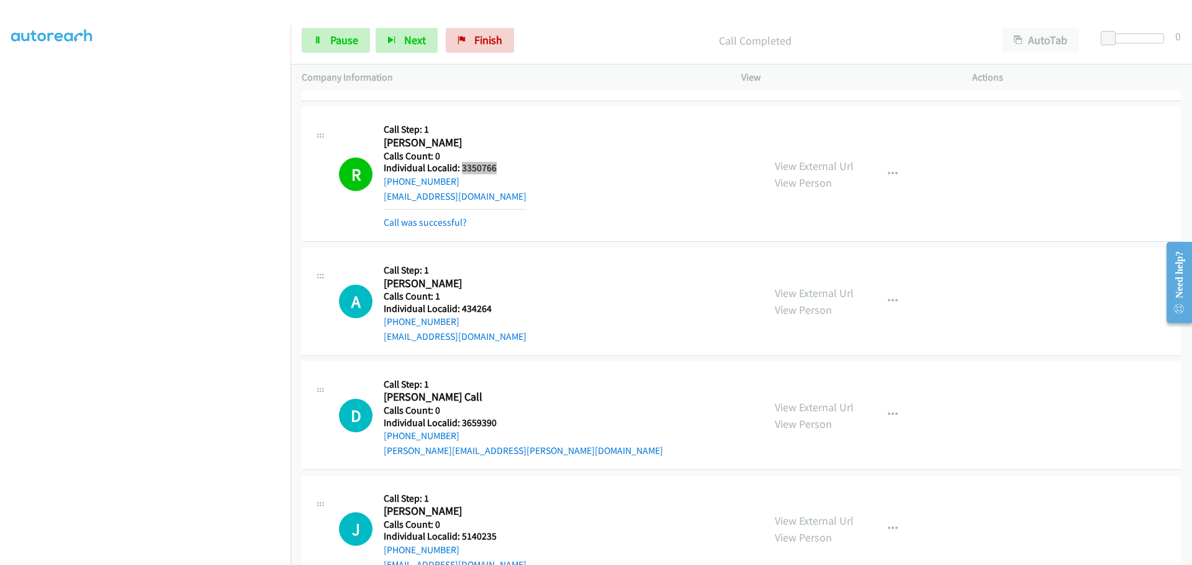
scroll to position [8208, 0]
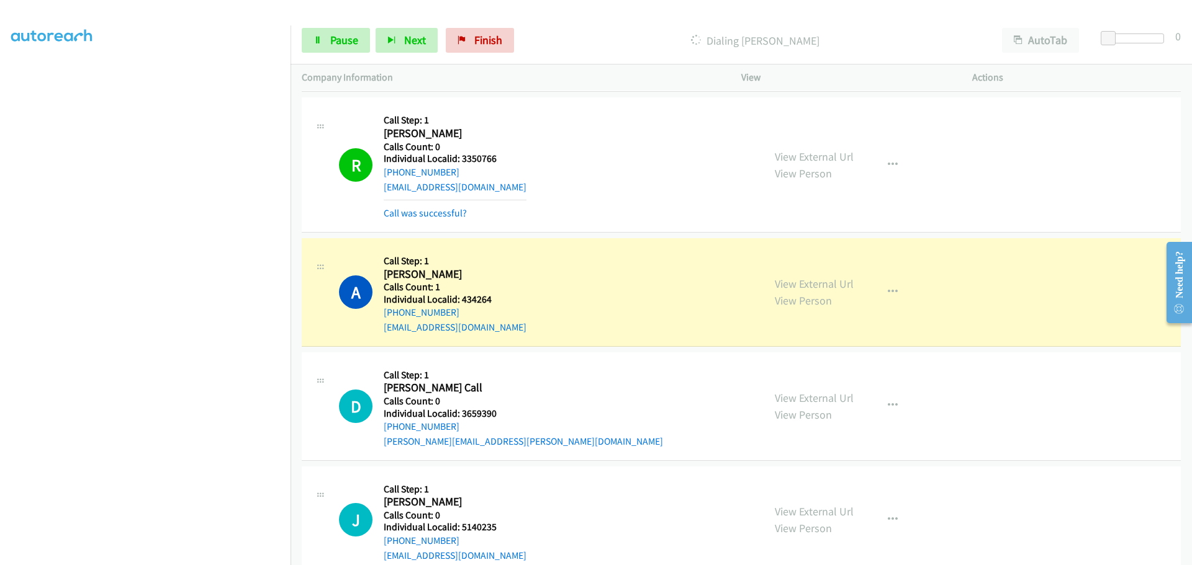
click at [481, 301] on h5 "Individual Localid: 434264" at bounding box center [455, 300] width 143 height 12
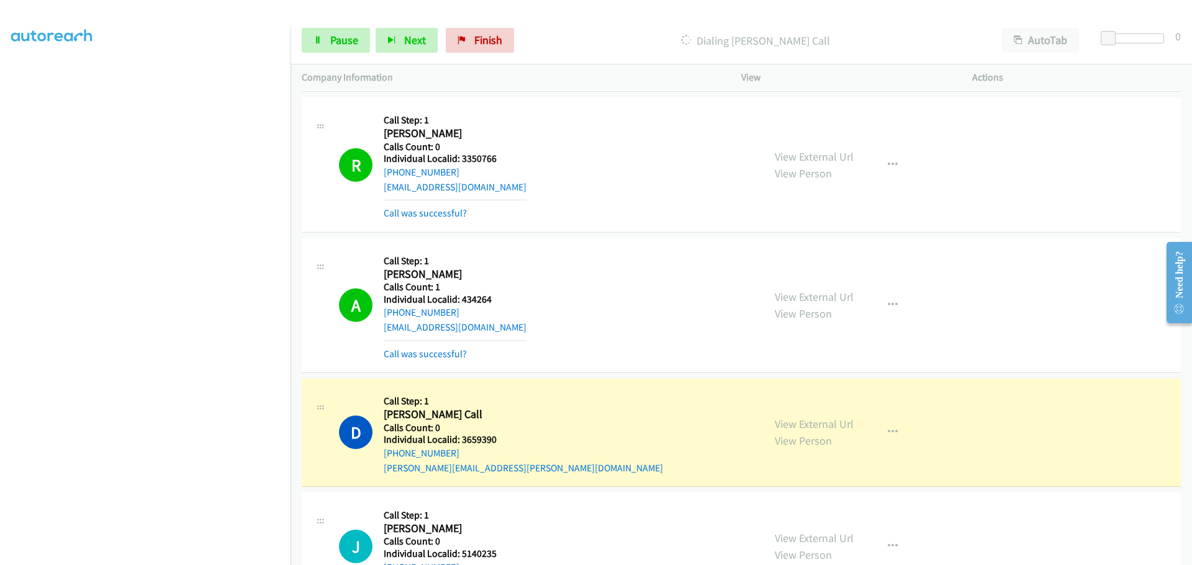
click at [476, 439] on h5 "Individual Localid: 3659390" at bounding box center [523, 440] width 279 height 12
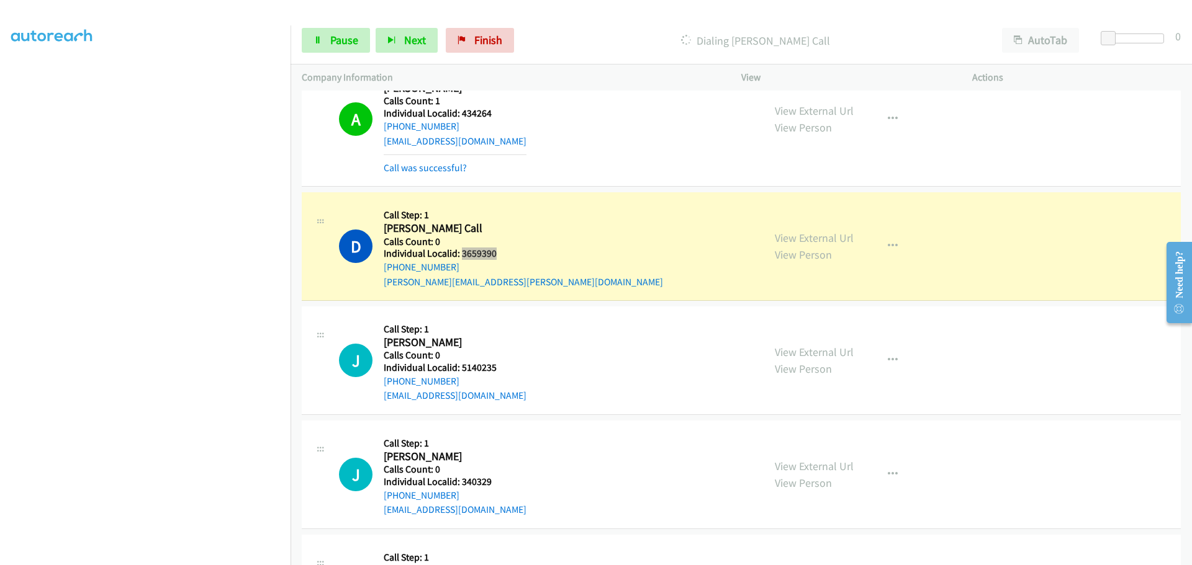
scroll to position [8378, 0]
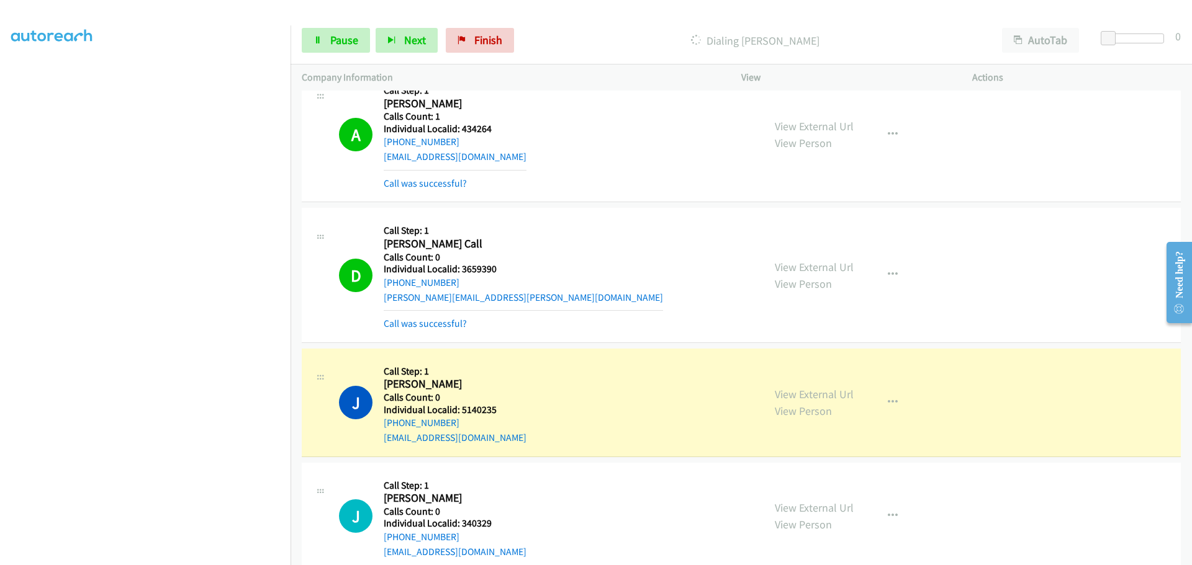
click at [488, 405] on h5 "Individual Localid: 5140235" at bounding box center [455, 410] width 143 height 12
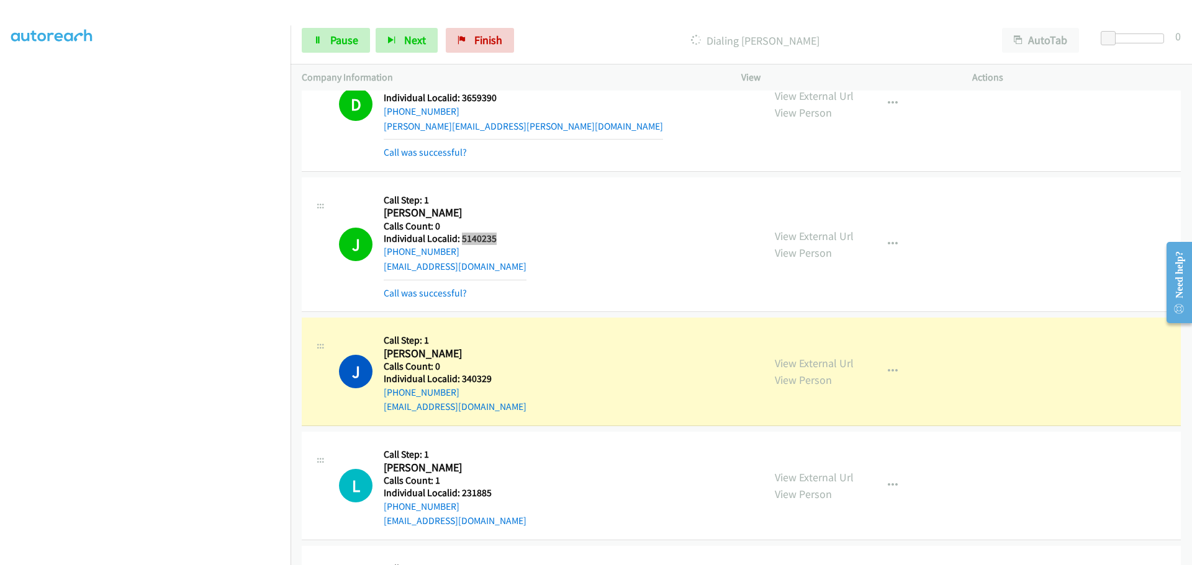
scroll to position [8564, 0]
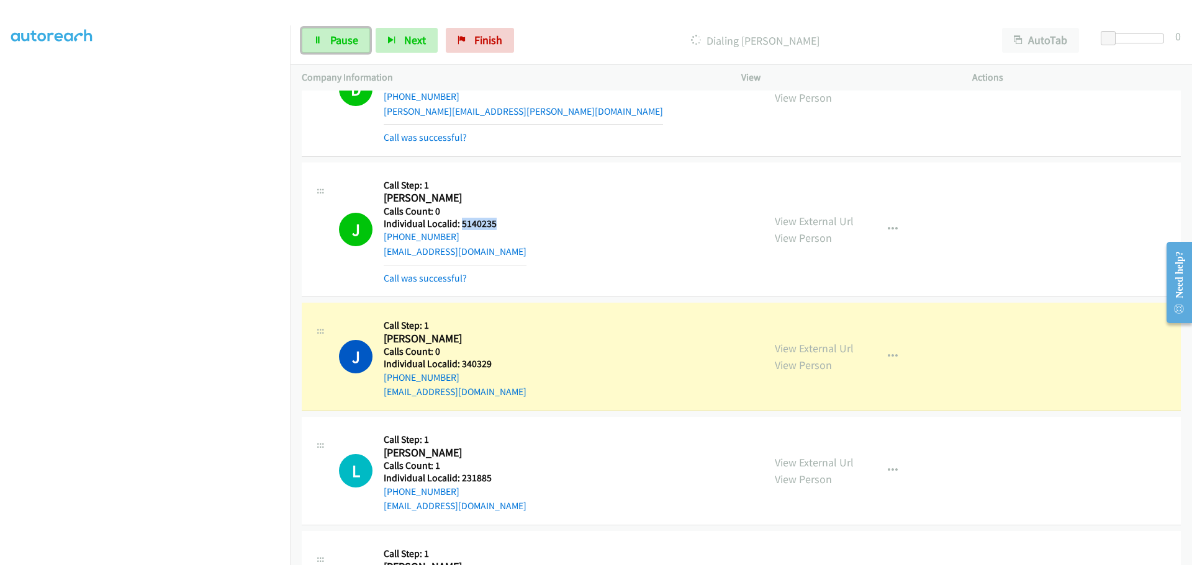
drag, startPoint x: 349, startPoint y: 40, endPoint x: 349, endPoint y: 58, distance: 18.0
click at [349, 40] on span "Pause" at bounding box center [344, 40] width 28 height 14
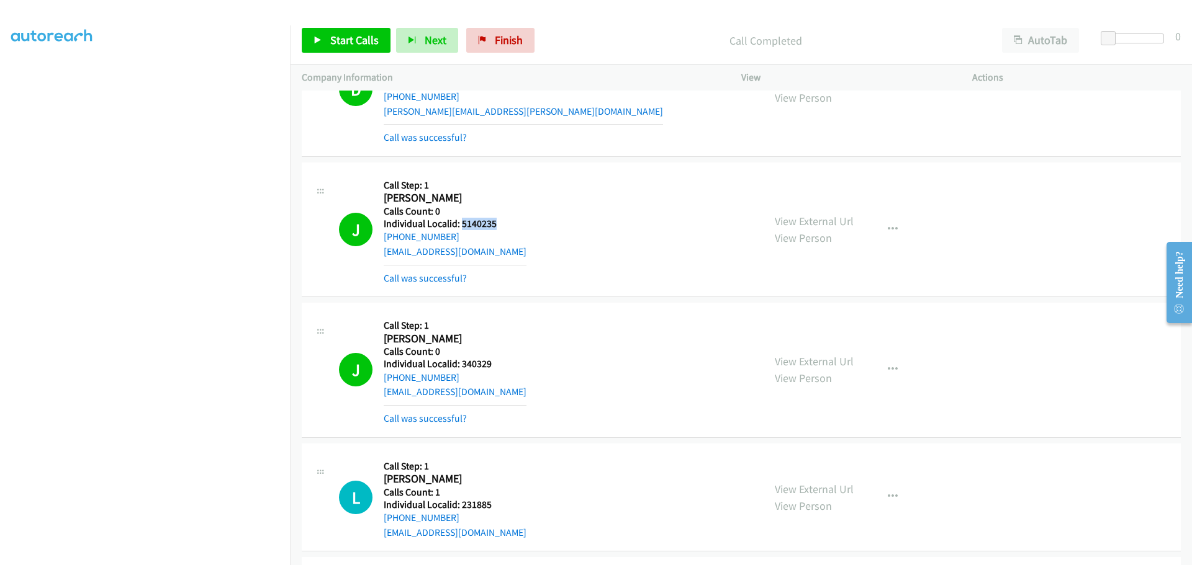
click at [477, 227] on h5 "Individual Localid: 5140235" at bounding box center [455, 224] width 143 height 12
click at [481, 366] on h5 "Individual Localid: 340329" at bounding box center [455, 364] width 143 height 12
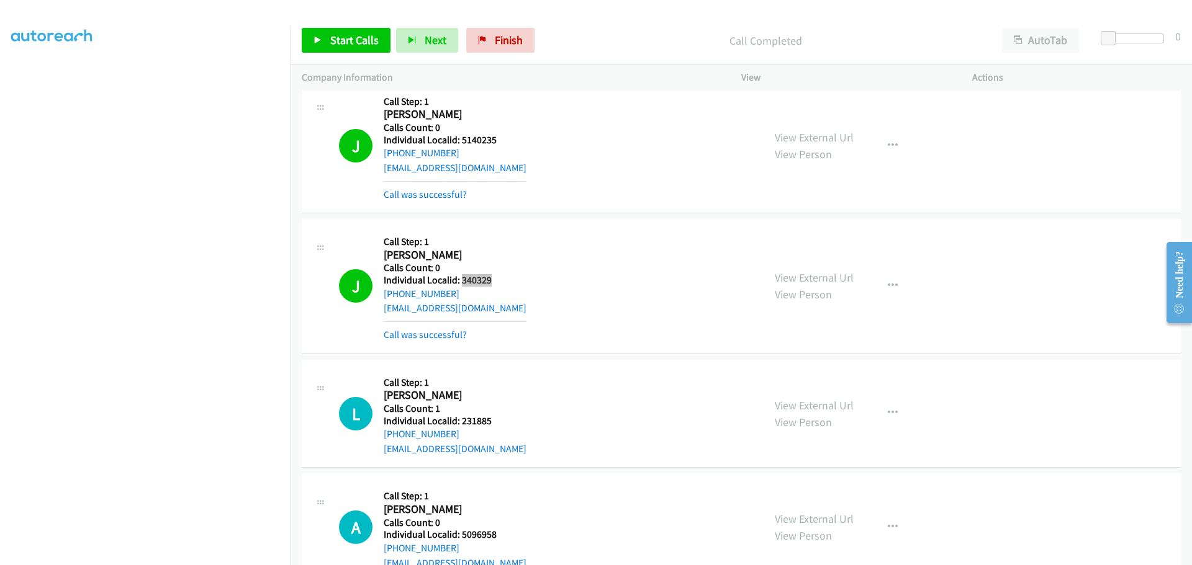
scroll to position [8657, 0]
